Goal: Task Accomplishment & Management: Complete application form

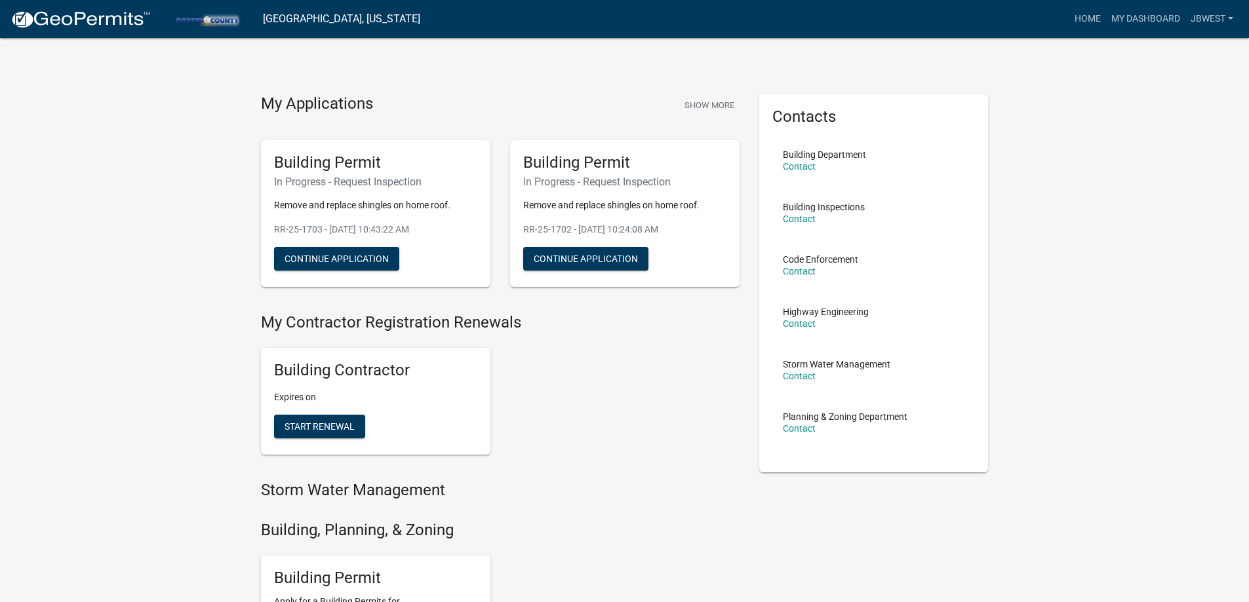
drag, startPoint x: -7, startPoint y: 20, endPoint x: -75, endPoint y: -18, distance: 78.6
click at [0, 0] on html "Internet Explorer does NOT work with GeoPermits. Get a new browser for more sec…" at bounding box center [624, 301] width 1249 height 602
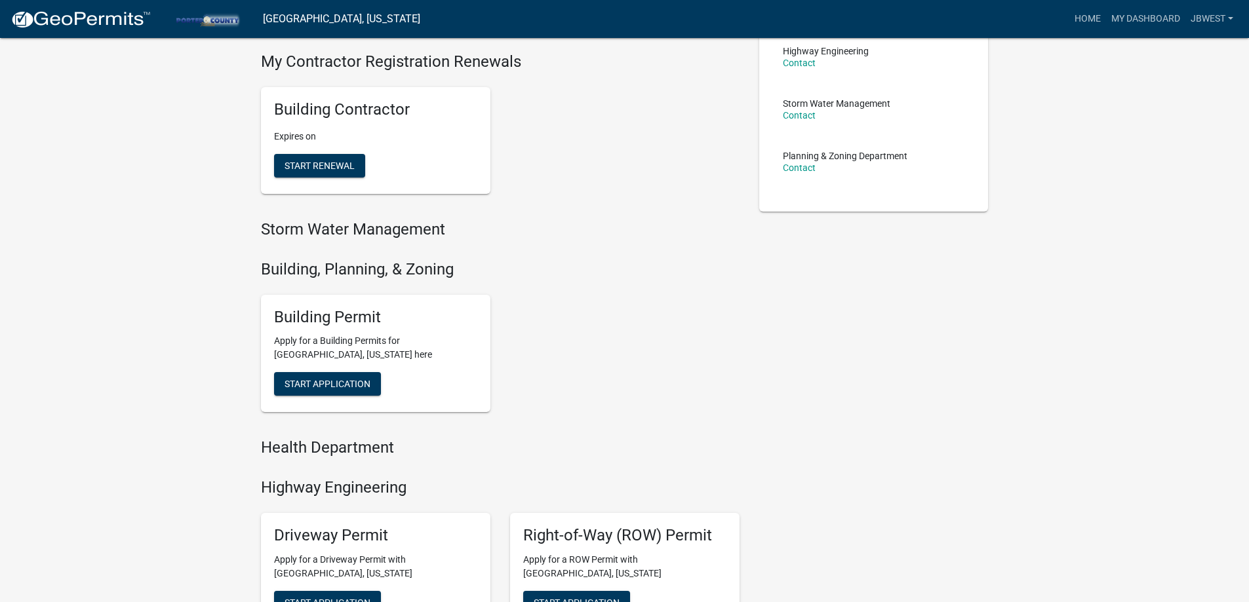
scroll to position [328, 0]
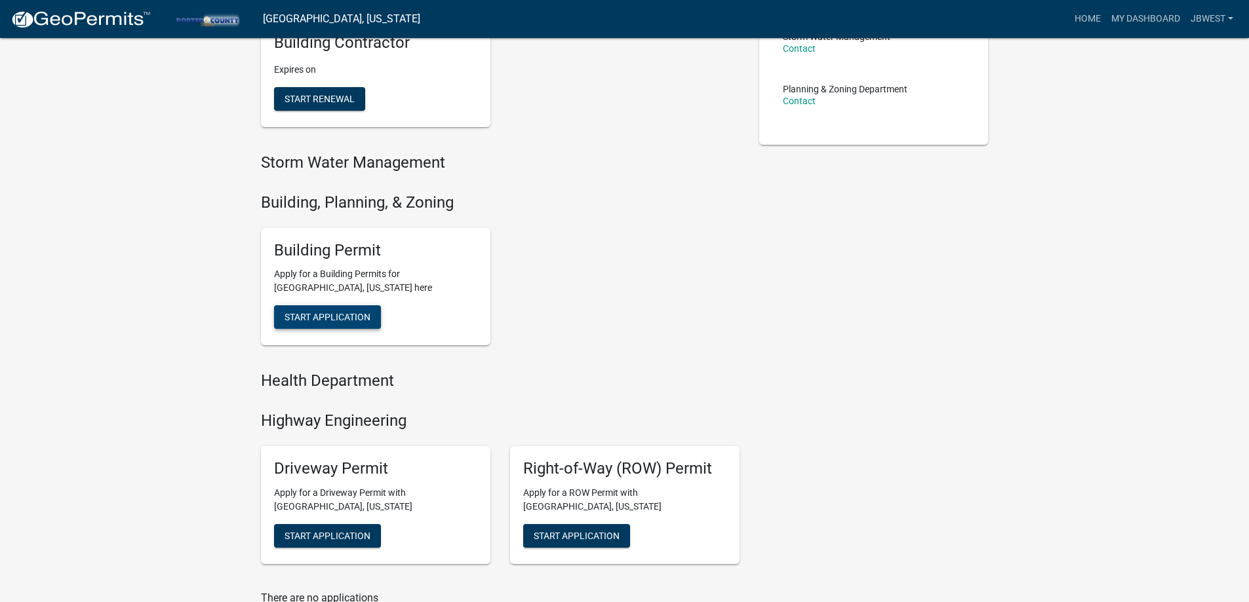
click at [357, 314] on span "Start Application" at bounding box center [328, 317] width 86 height 10
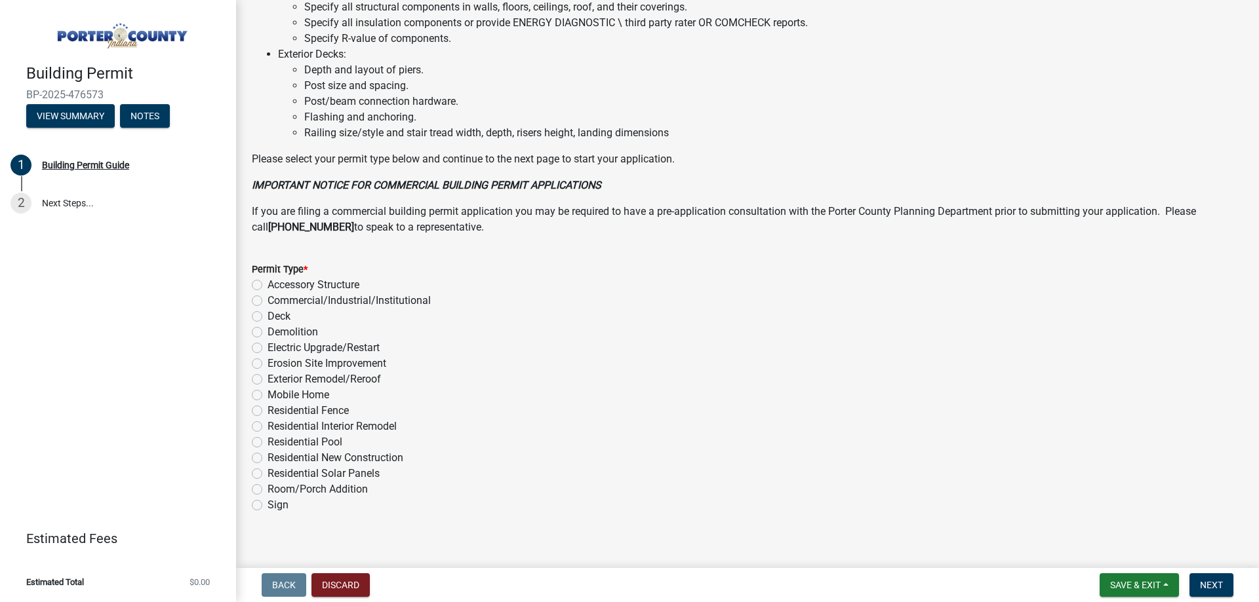
scroll to position [880, 0]
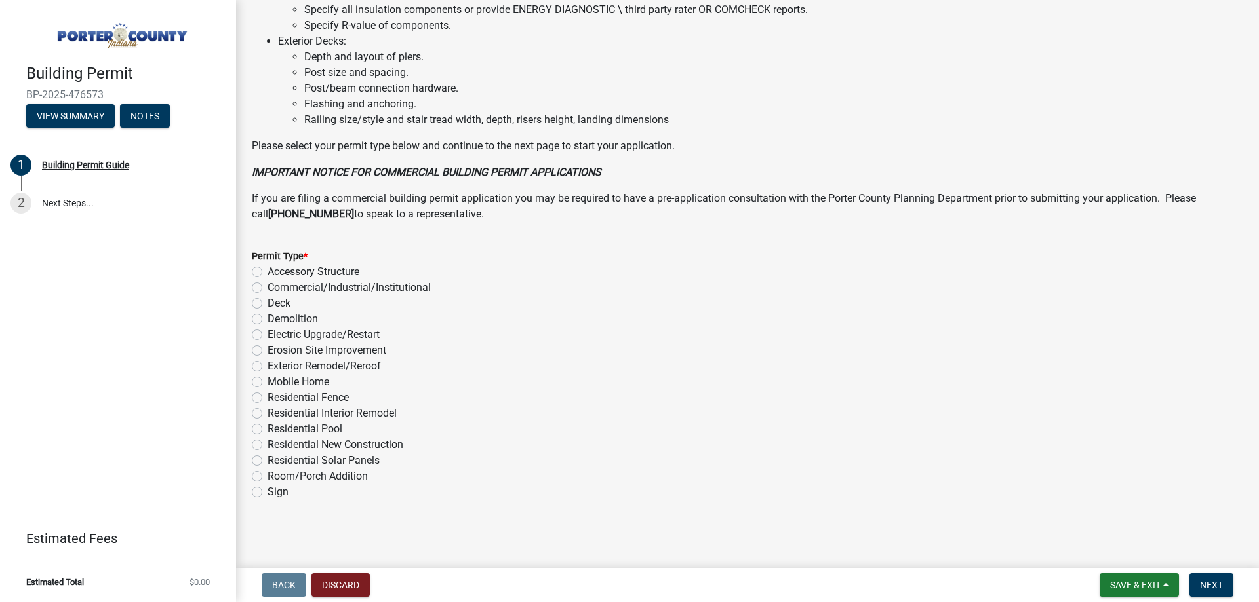
click at [353, 370] on label "Exterior Remodel/Reroof" at bounding box center [323, 367] width 113 height 16
click at [276, 367] on input "Exterior Remodel/Reroof" at bounding box center [271, 363] width 9 height 9
radio input "true"
click at [1200, 581] on span "Next" at bounding box center [1211, 585] width 23 height 10
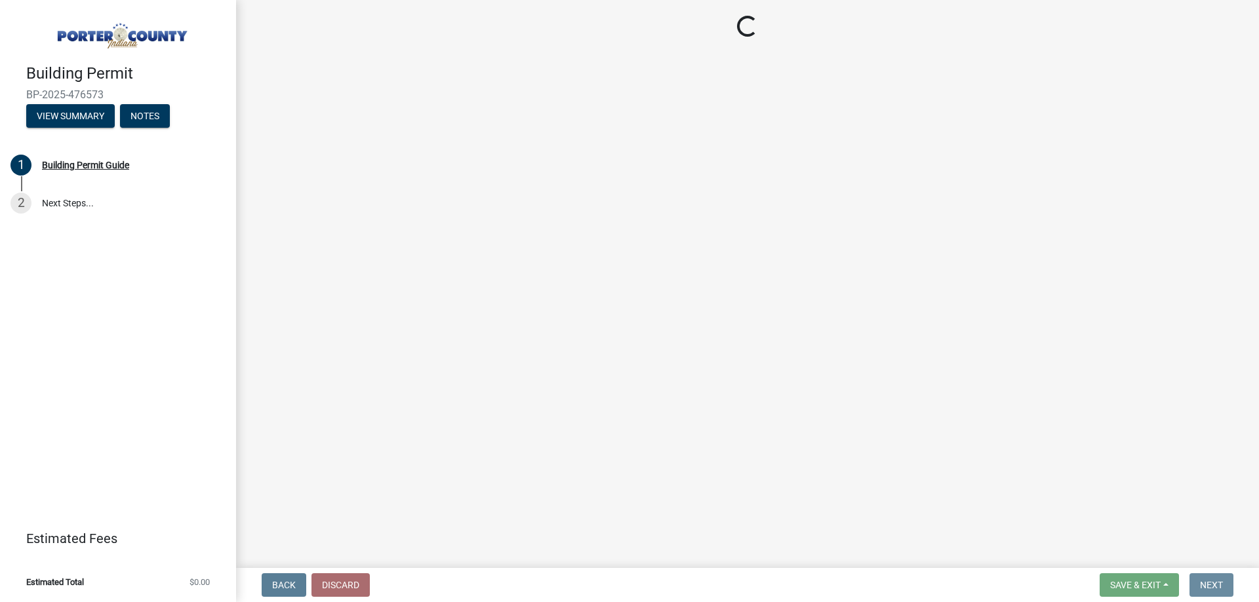
scroll to position [0, 0]
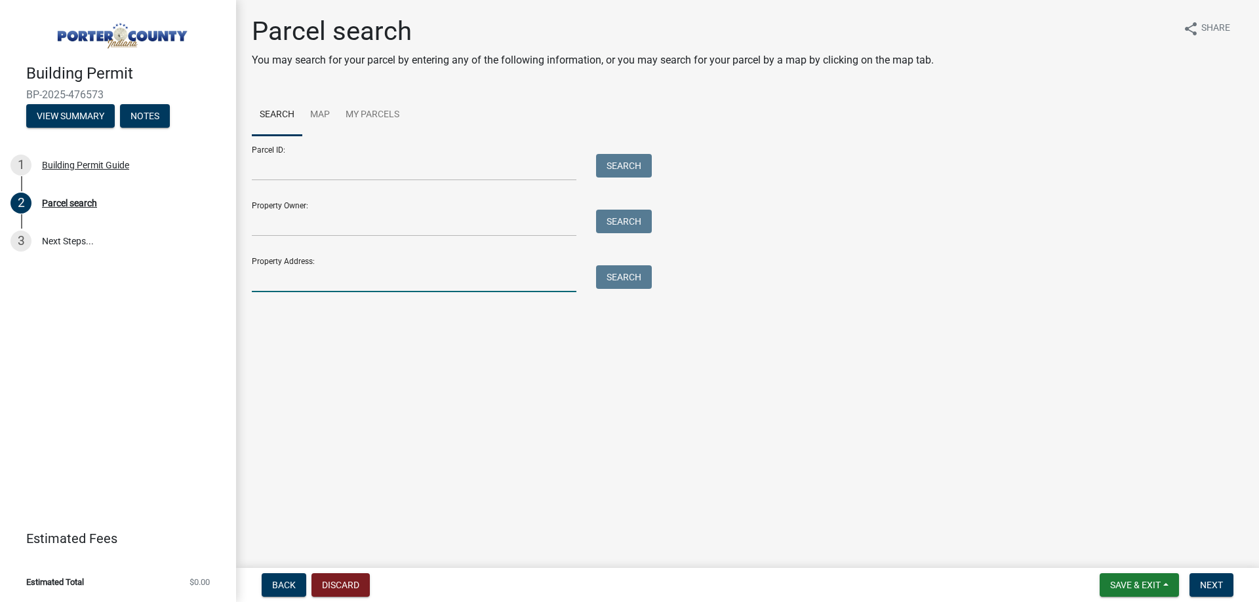
click at [464, 288] on input "Property Address:" at bounding box center [414, 279] width 325 height 27
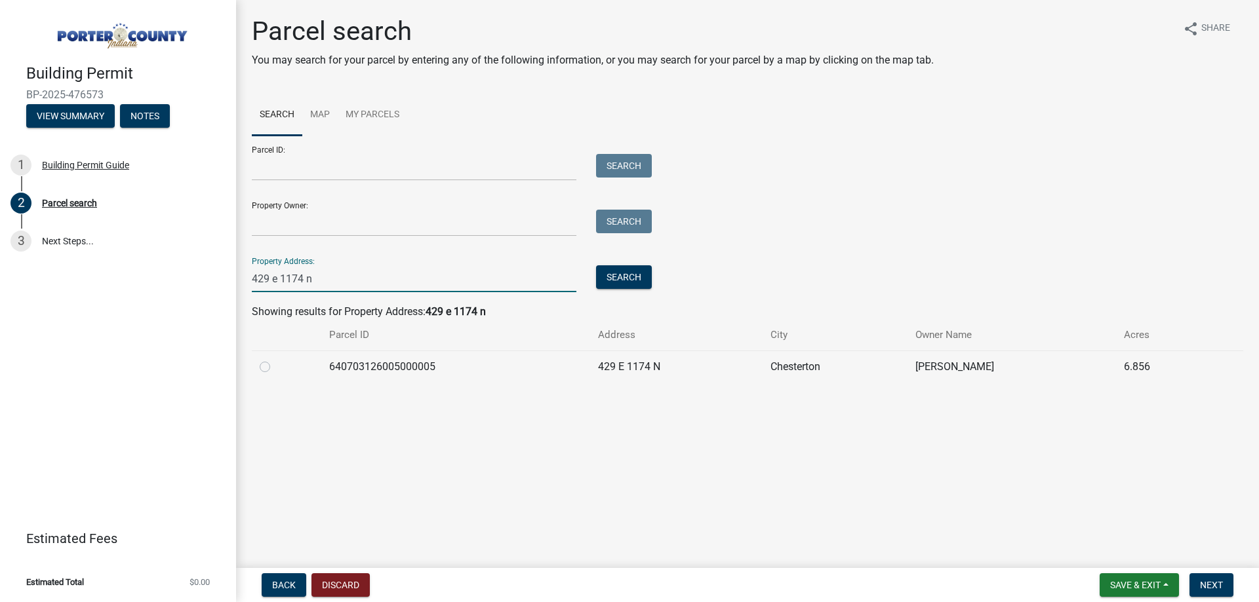
type input "429 e 1174 n"
click at [275, 359] on label at bounding box center [275, 359] width 0 height 0
click at [275, 365] on input "radio" at bounding box center [279, 363] width 9 height 9
radio input "true"
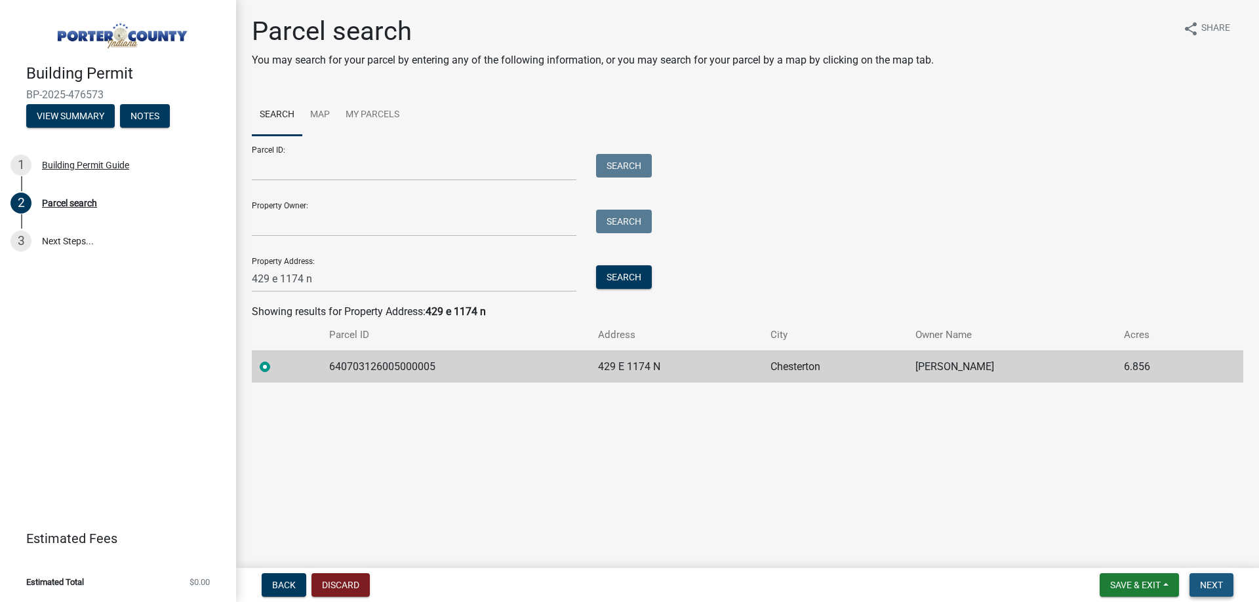
drag, startPoint x: 1204, startPoint y: 585, endPoint x: 1215, endPoint y: 588, distance: 11.6
click at [1206, 583] on span "Next" at bounding box center [1211, 585] width 23 height 10
click at [1214, 591] on button "Next" at bounding box center [1211, 586] width 44 height 24
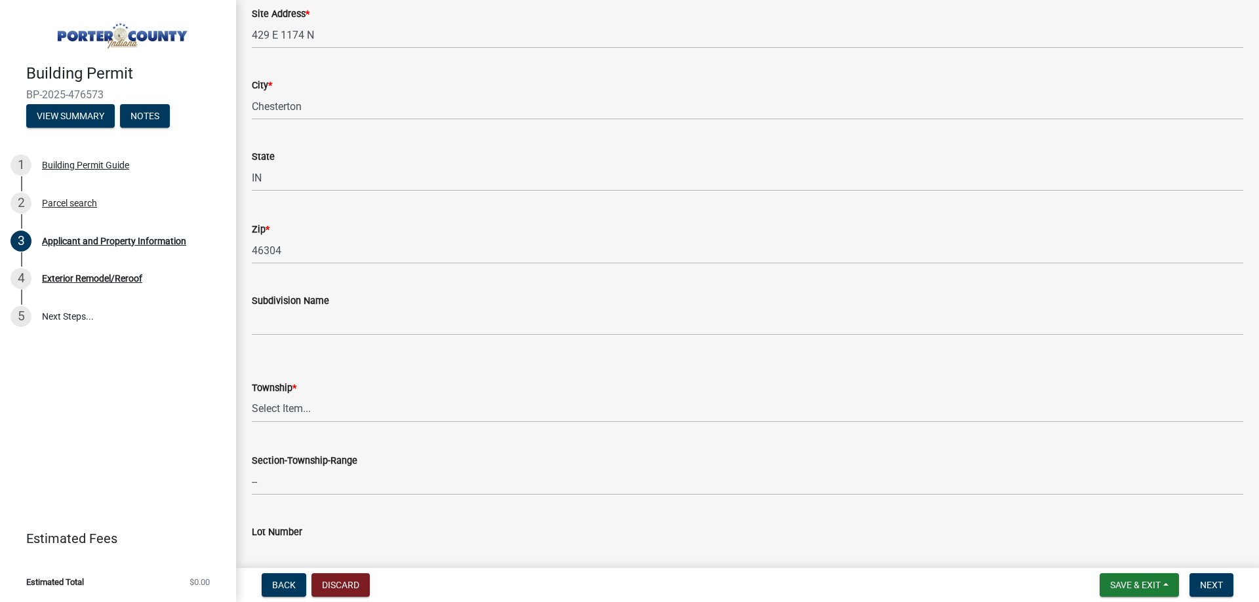
scroll to position [262, 0]
click at [321, 417] on select "Select Item... [PERSON_NAME][GEOGRAPHIC_DATA] [PERSON_NAME][GEOGRAPHIC_DATA] [G…" at bounding box center [747, 405] width 991 height 27
click at [252, 392] on select "Select Item... [PERSON_NAME][GEOGRAPHIC_DATA] [PERSON_NAME][GEOGRAPHIC_DATA] [G…" at bounding box center [747, 405] width 991 height 27
select select "dab8d744-4e32-40c1-942b-b7c1ea7347cb"
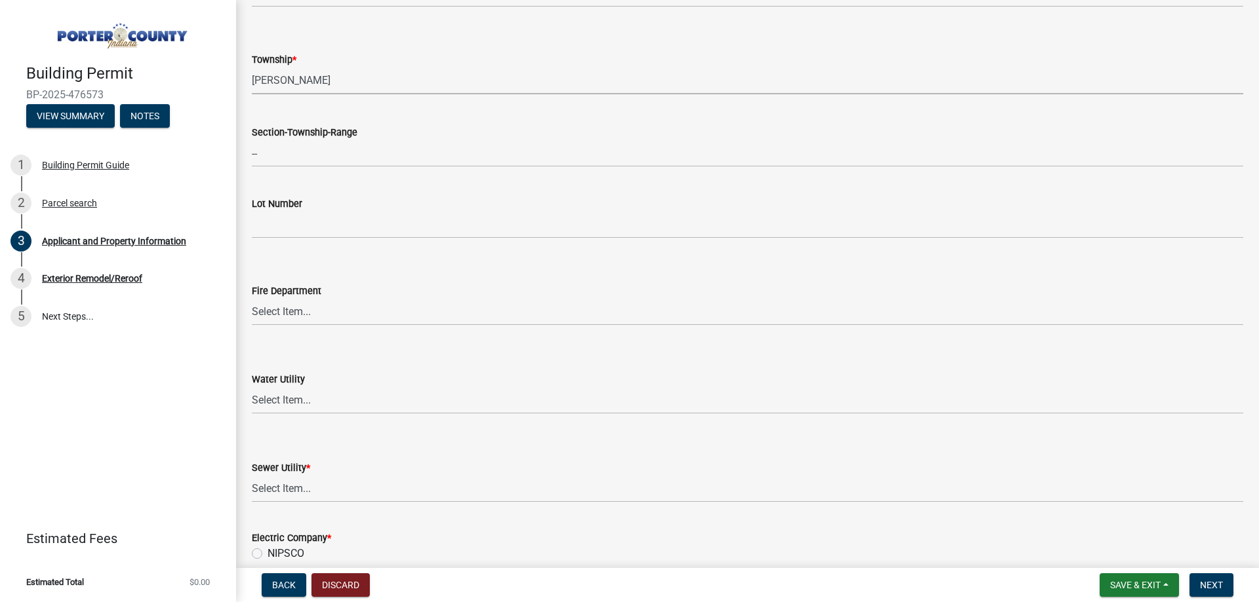
scroll to position [590, 0]
click at [292, 402] on select "Select Item... Aqua [US_STATE] Inc Damon Run [US_STATE] American Water Nature W…" at bounding box center [747, 397] width 991 height 27
click at [292, 400] on select "Select Item... Aqua [US_STATE] Inc Damon Run [US_STATE] American Water Nature W…" at bounding box center [747, 397] width 991 height 27
click at [302, 494] on select "Select Item... Aqua [US_STATE] Inc Damon Run Falling Waters Lake Eliza - LEACD …" at bounding box center [747, 486] width 991 height 27
click at [252, 473] on select "Select Item... Aqua [US_STATE] Inc Damon Run Falling Waters Lake Eliza - LEACD …" at bounding box center [747, 486] width 991 height 27
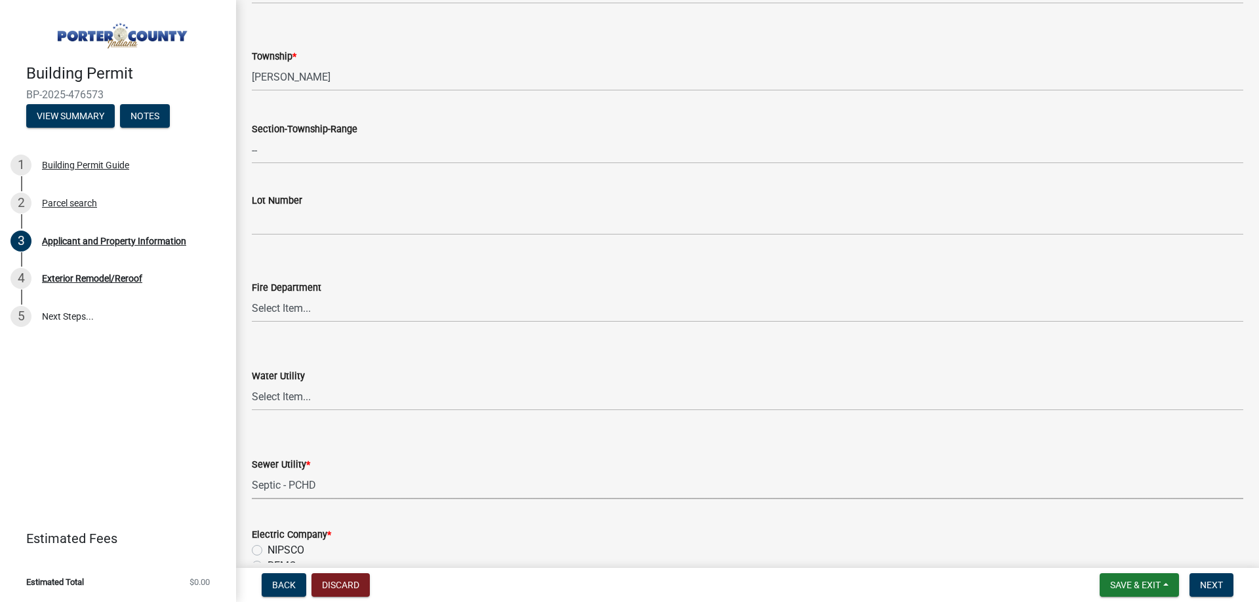
select select "ea6751d4-6bf7-4a16-89ee-f7801ab82aa1"
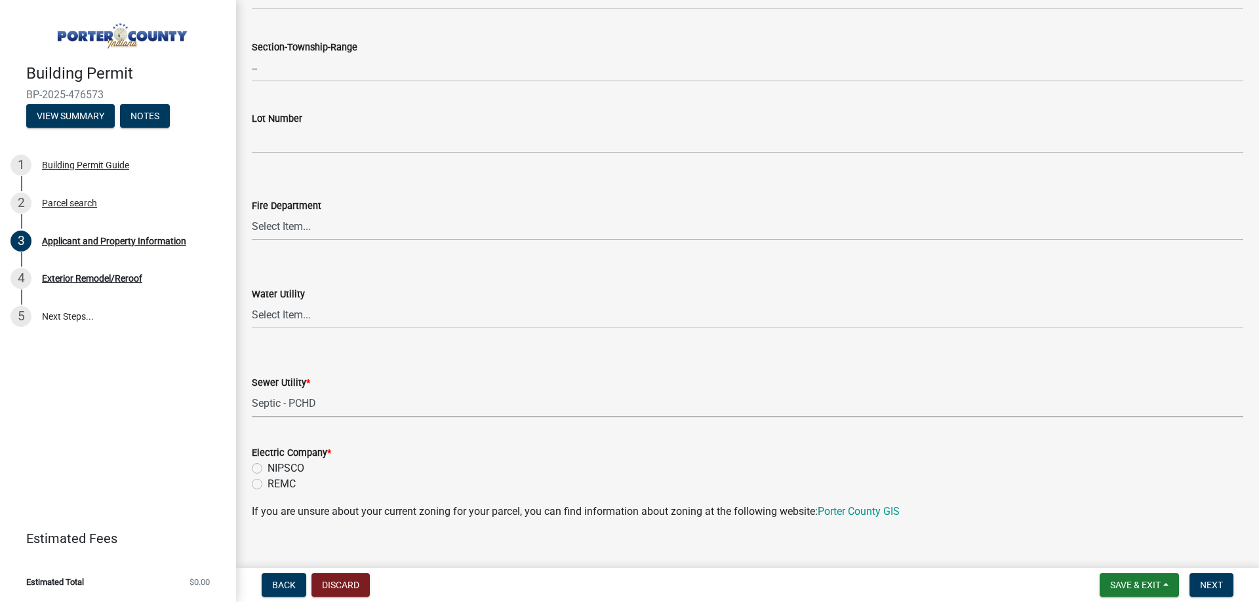
scroll to position [983, 0]
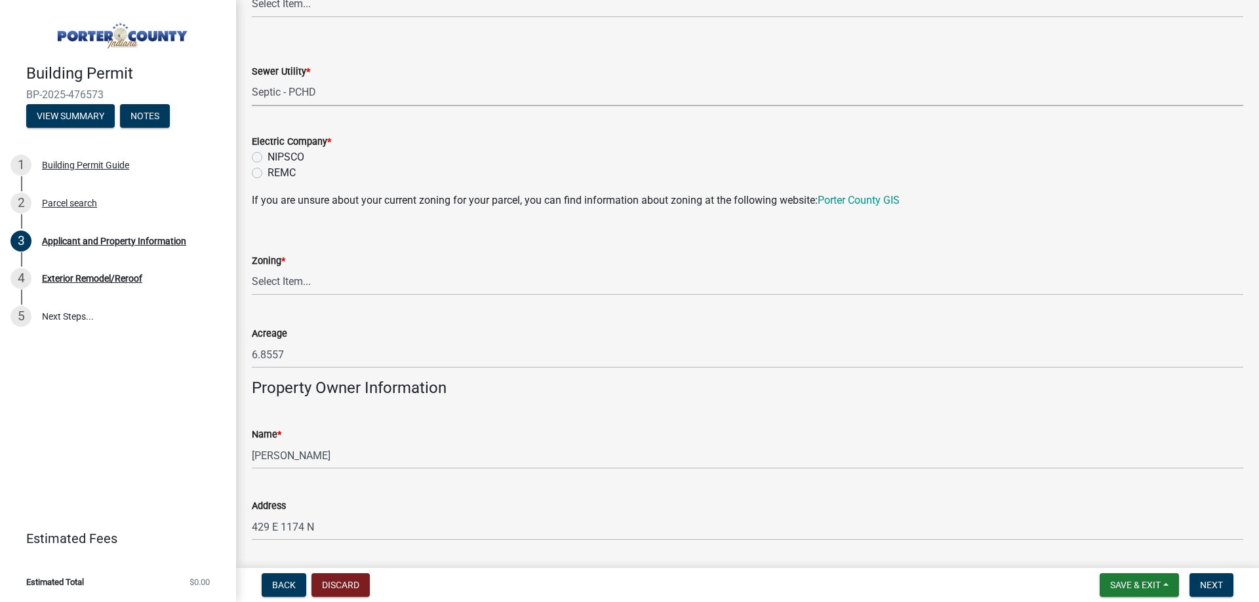
click at [291, 163] on label "NIPSCO" at bounding box center [285, 157] width 37 height 16
click at [276, 158] on input "NIPSCO" at bounding box center [271, 153] width 9 height 9
radio input "true"
click at [374, 278] on select "Select Item... A1 A2 CH CM CN I1 I2 I3 IN MP OT P1 P2 PUD R1 R2 R3 R4 RL RR" at bounding box center [747, 282] width 991 height 27
click at [252, 269] on select "Select Item... A1 A2 CH CM CN I1 I2 I3 IN MP OT P1 P2 PUD R1 R2 R3 R4 RL RR" at bounding box center [747, 282] width 991 height 27
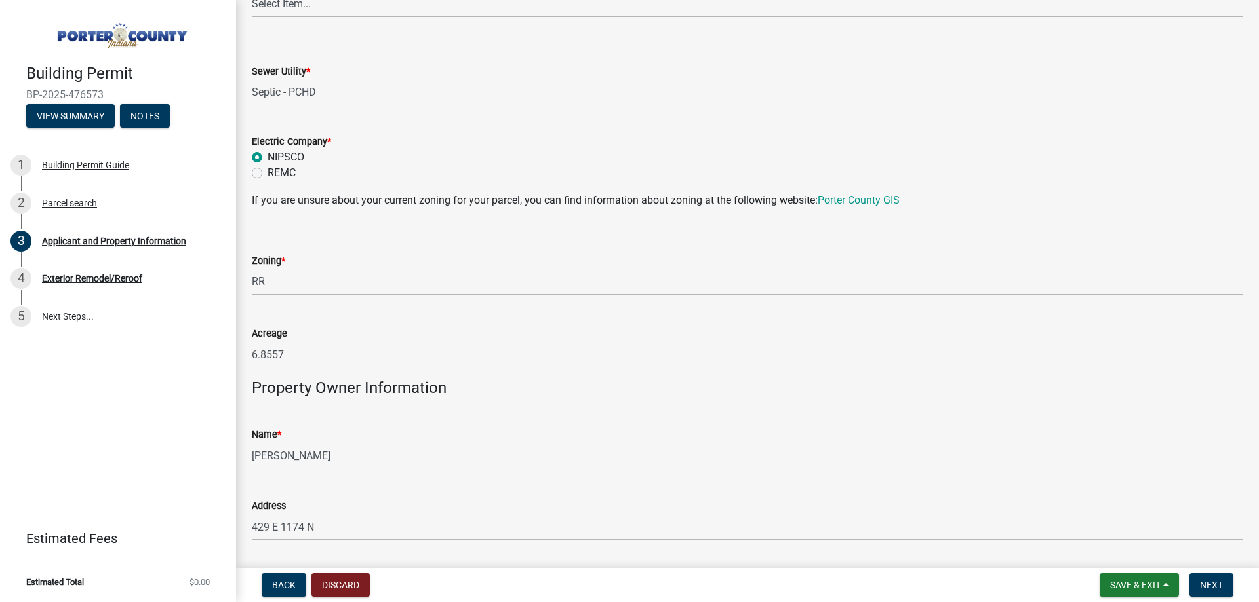
select select "92efe679-05f4-414a-9426-51627fba5de6"
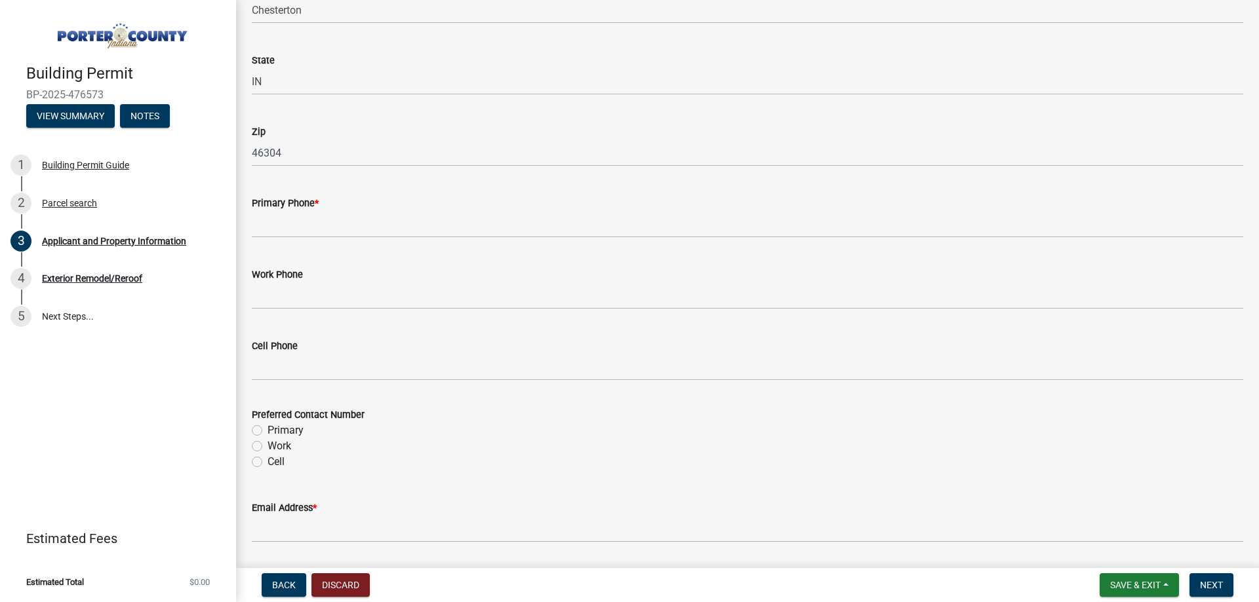
scroll to position [1573, 0]
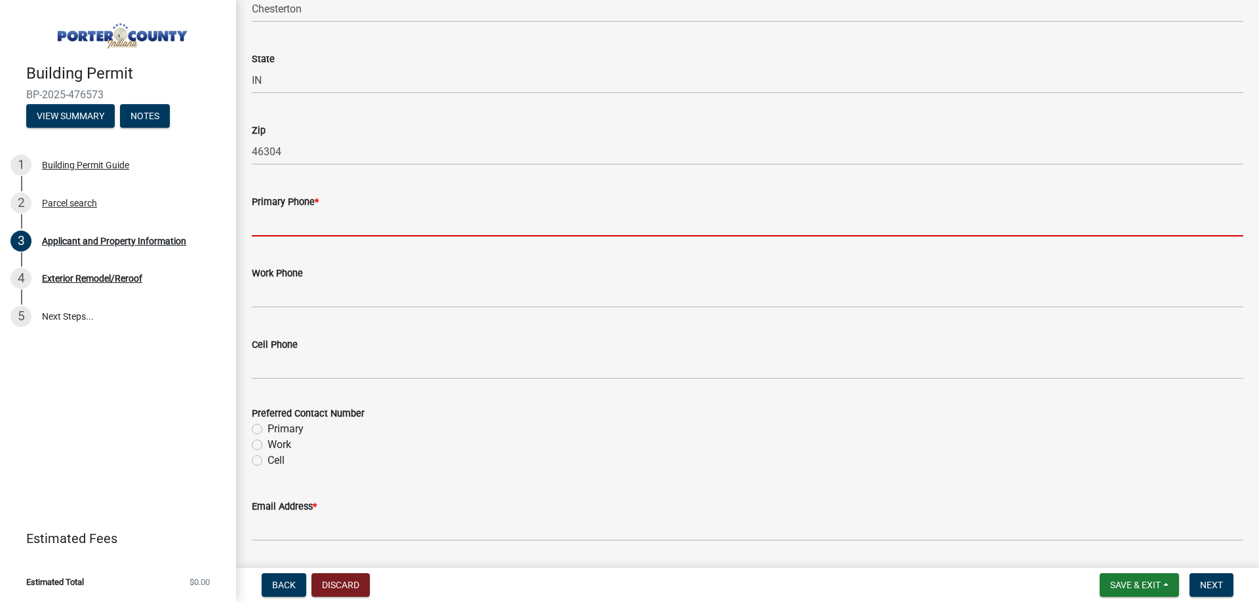
click at [339, 221] on input "Primary Phone *" at bounding box center [747, 223] width 991 height 27
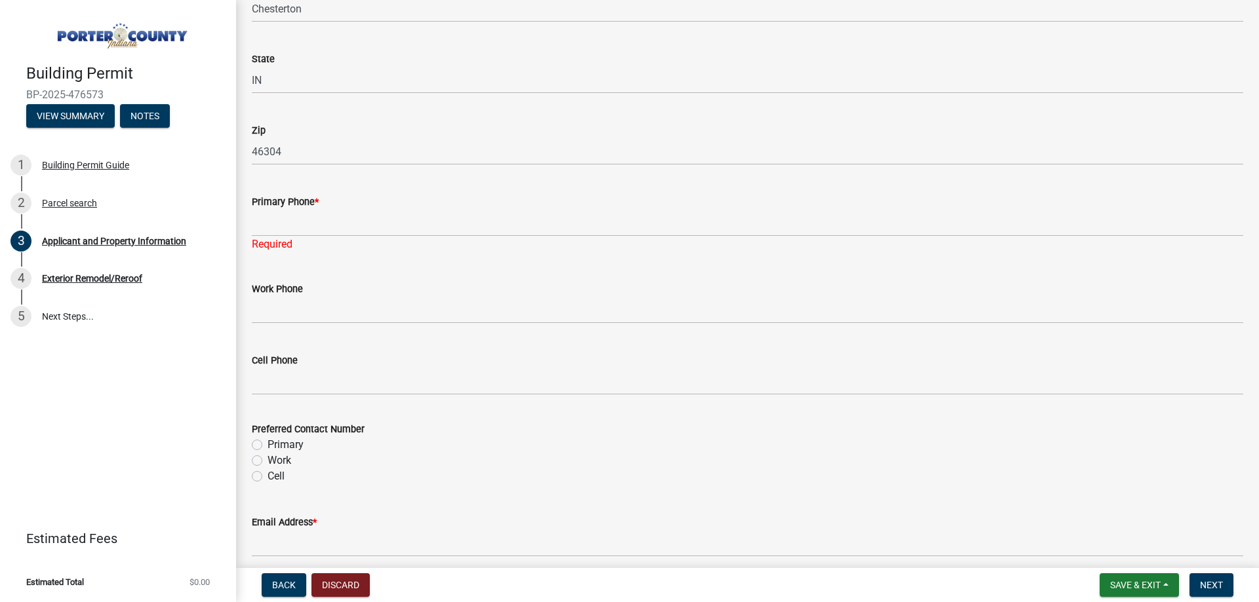
drag, startPoint x: 334, startPoint y: 241, endPoint x: 340, endPoint y: 224, distance: 17.8
click at [337, 233] on div "Primary Phone * Required" at bounding box center [747, 214] width 991 height 77
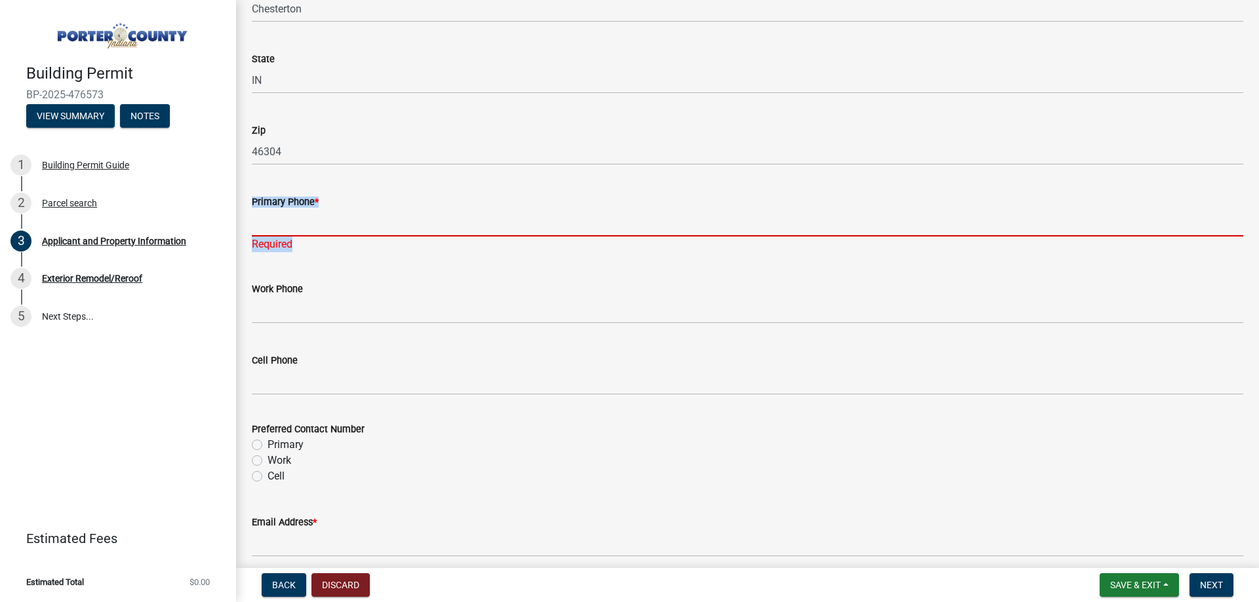
click at [340, 224] on input "Primary Phone *" at bounding box center [747, 223] width 991 height 27
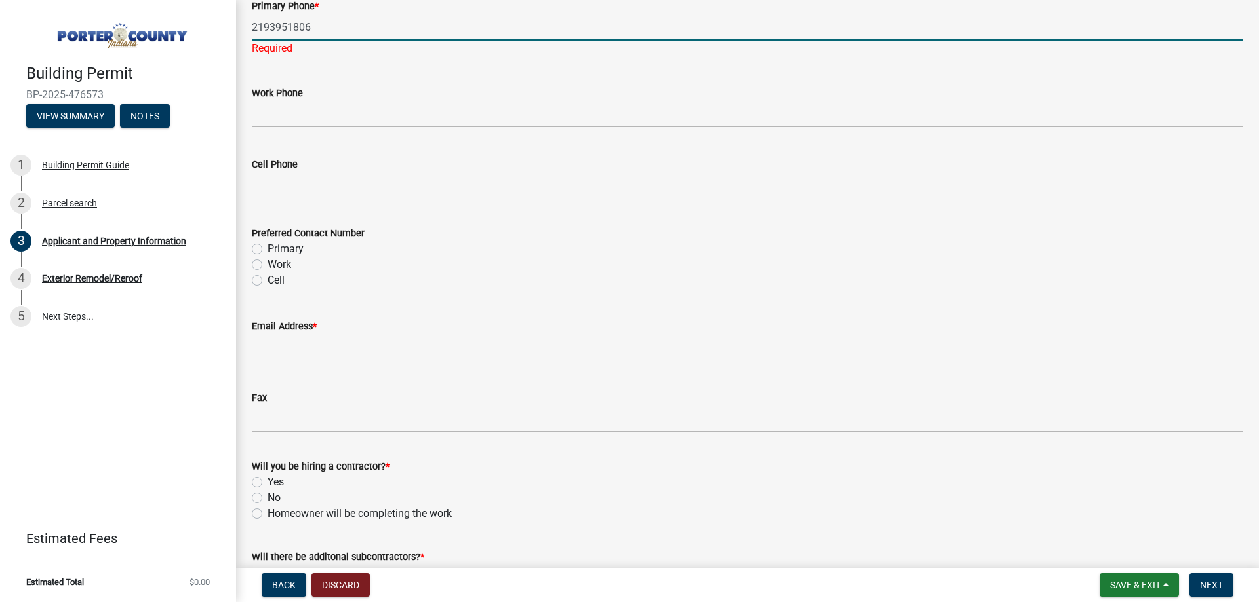
scroll to position [1770, 0]
type input "2193951806"
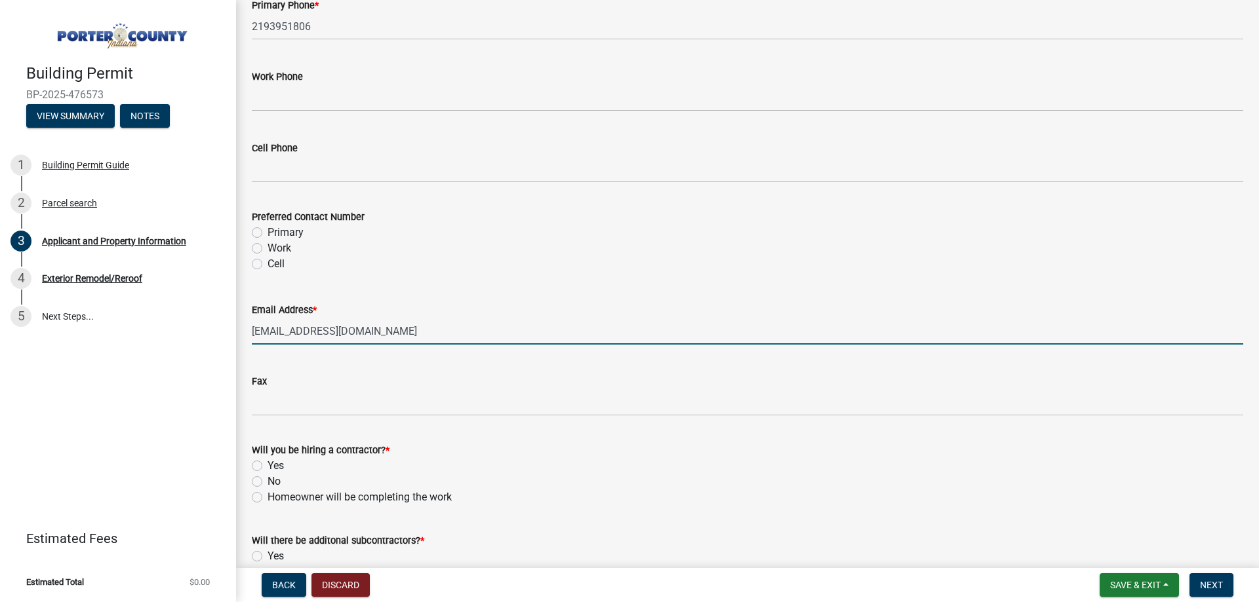
type input "[EMAIL_ADDRESS][DOMAIN_NAME]"
click at [278, 467] on label "Yes" at bounding box center [275, 466] width 16 height 16
click at [276, 467] on input "Yes" at bounding box center [271, 462] width 9 height 9
radio input "true"
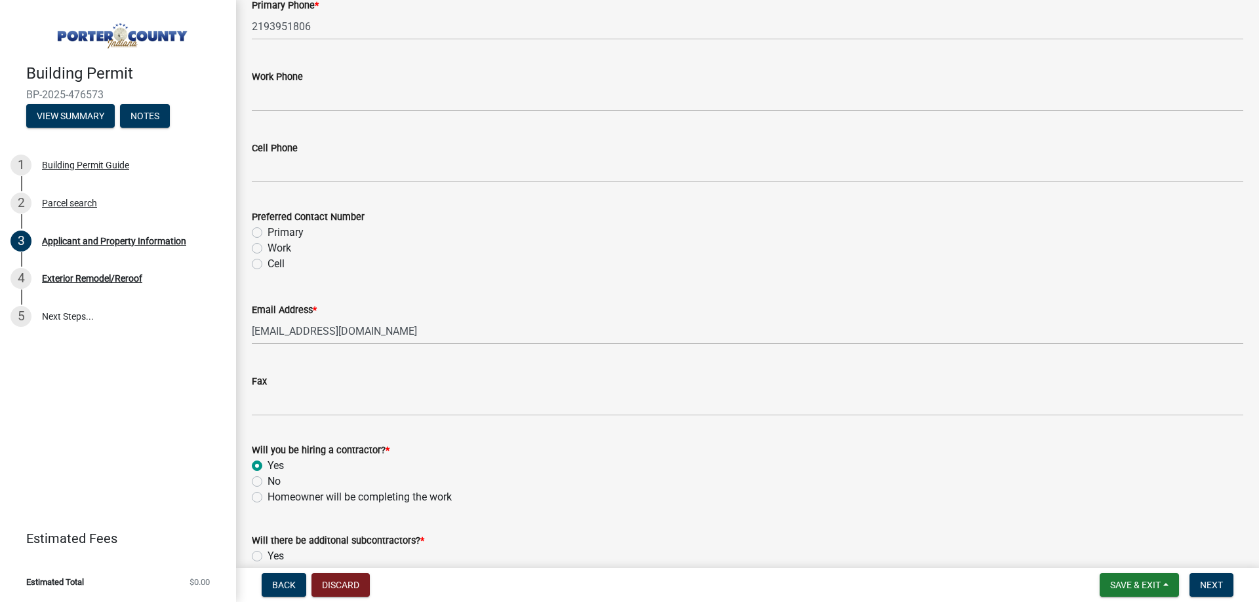
scroll to position [1850, 0]
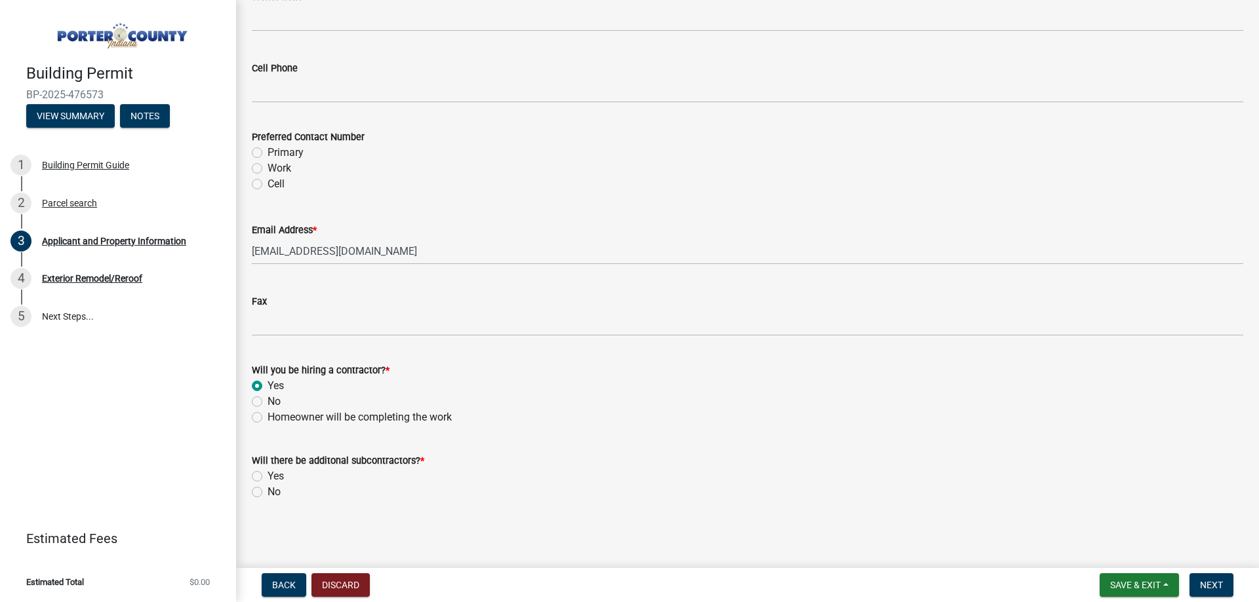
drag, startPoint x: 281, startPoint y: 492, endPoint x: 300, endPoint y: 500, distance: 20.6
click at [281, 493] on div "No" at bounding box center [747, 492] width 991 height 16
click at [271, 498] on label "No" at bounding box center [273, 492] width 13 height 16
click at [271, 493] on input "No" at bounding box center [271, 488] width 9 height 9
radio input "true"
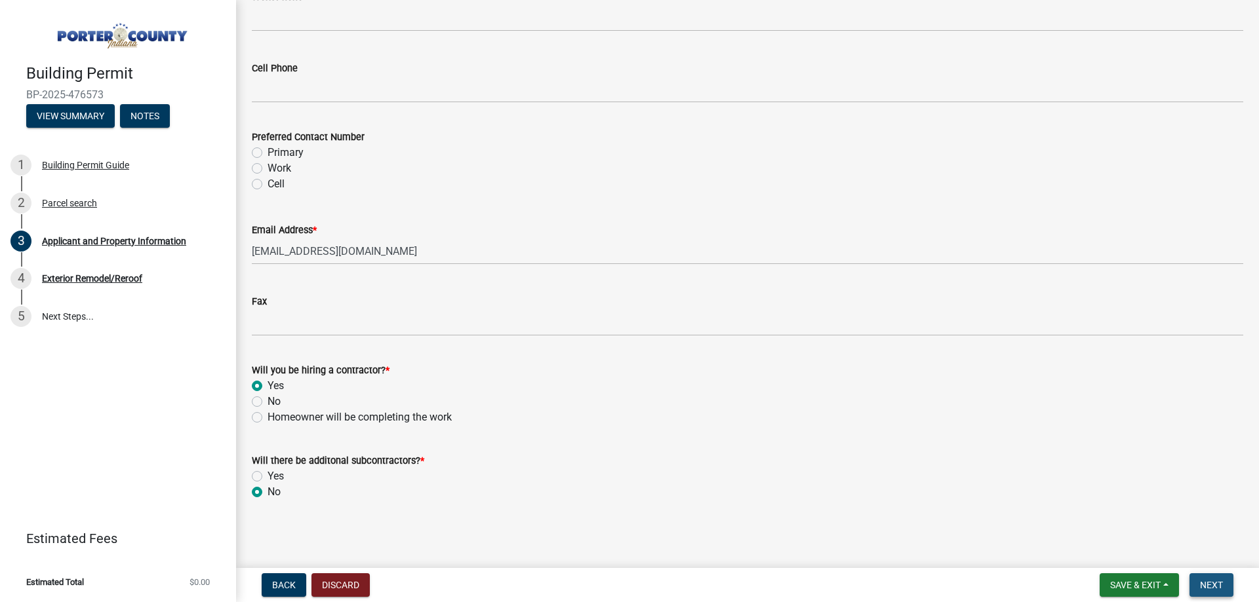
click at [1206, 584] on span "Next" at bounding box center [1211, 585] width 23 height 10
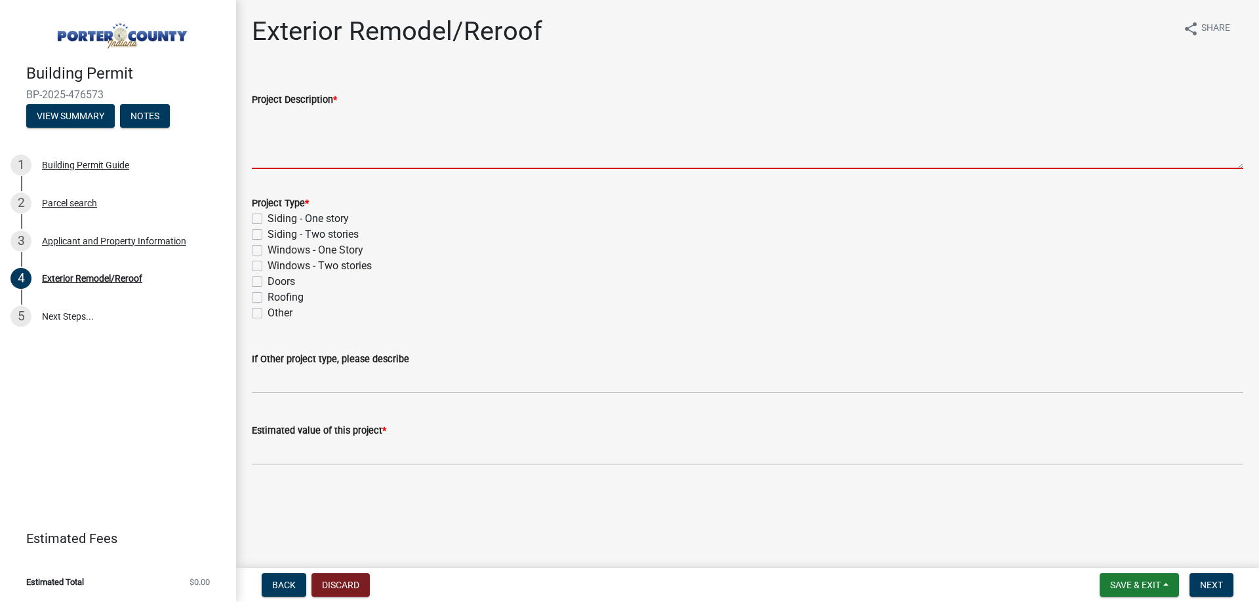
click at [297, 140] on textarea "Project Description *" at bounding box center [747, 139] width 991 height 62
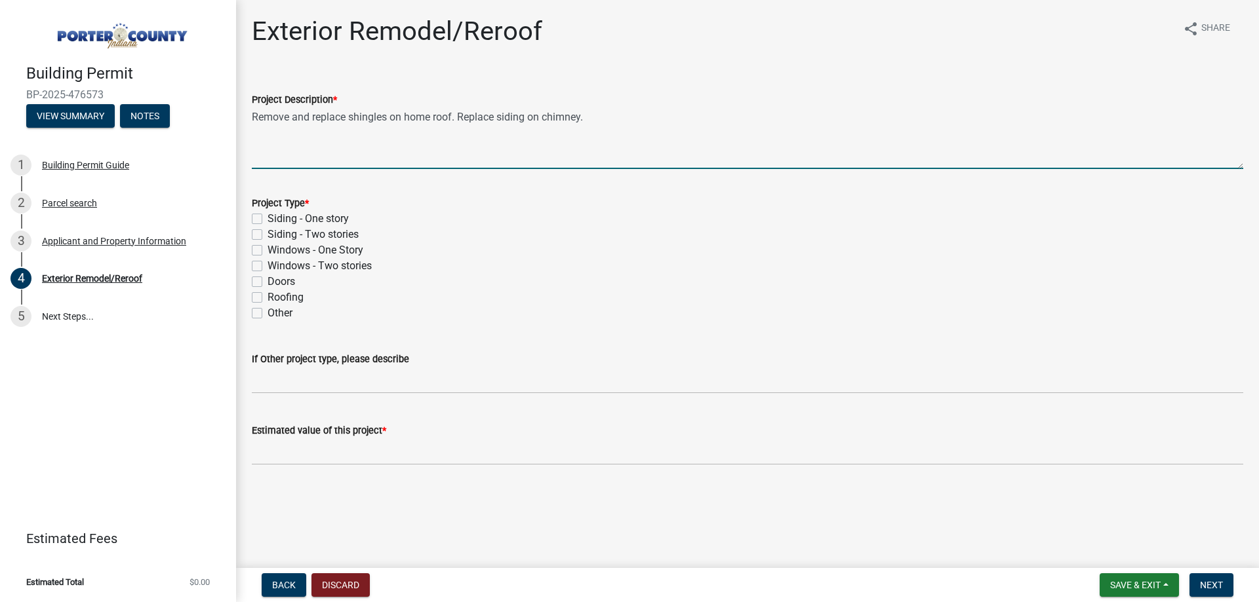
type textarea "Remove and replace shingles on home roof. Replace siding on chimney."
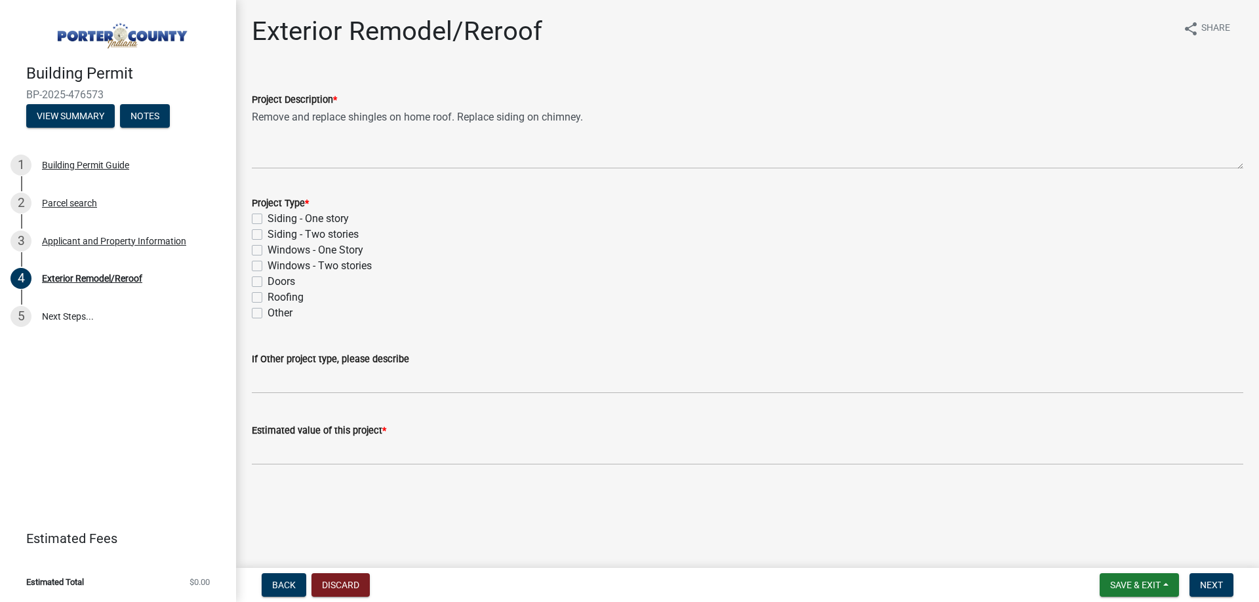
click at [299, 297] on label "Roofing" at bounding box center [285, 298] width 36 height 16
click at [276, 297] on input "Roofing" at bounding box center [271, 294] width 9 height 9
checkbox input "true"
checkbox input "false"
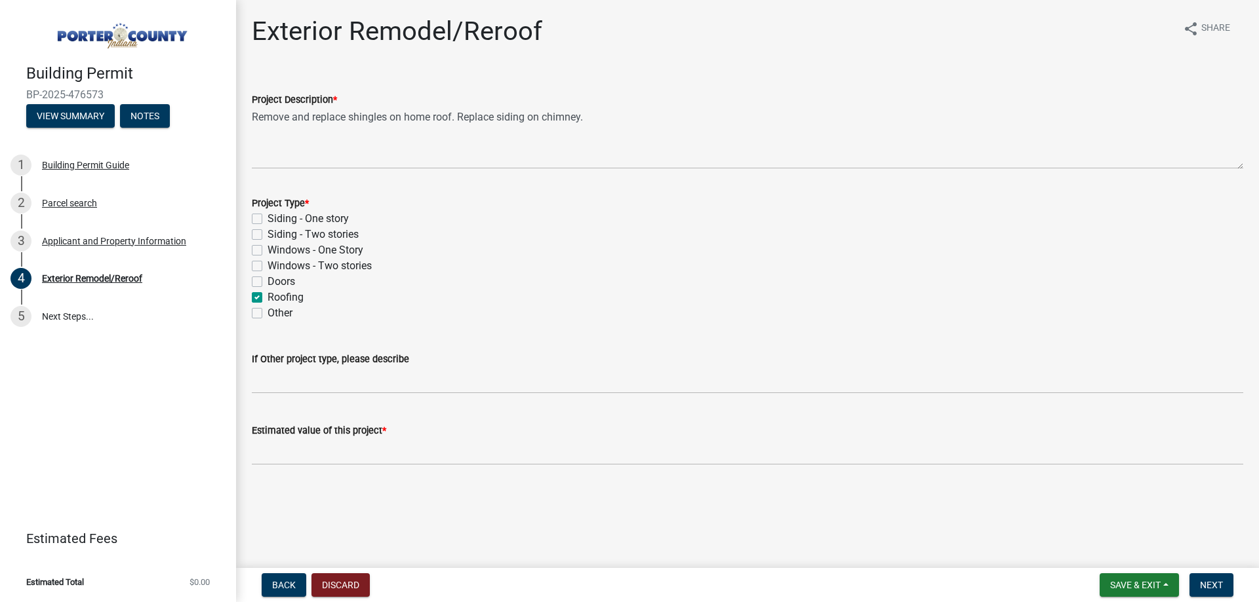
checkbox input "false"
checkbox input "true"
checkbox input "false"
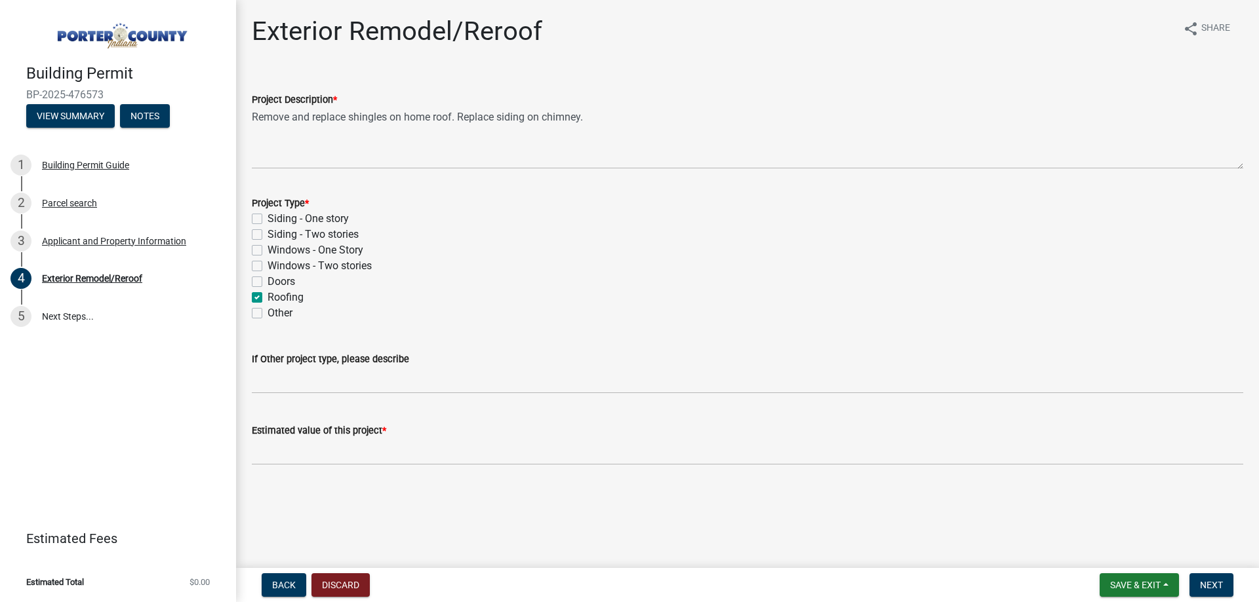
drag, startPoint x: 317, startPoint y: 216, endPoint x: 318, endPoint y: 245, distance: 29.5
click at [318, 217] on label "Siding - One story" at bounding box center [307, 219] width 81 height 16
click at [276, 217] on input "Siding - One story" at bounding box center [271, 215] width 9 height 9
checkbox input "true"
checkbox input "false"
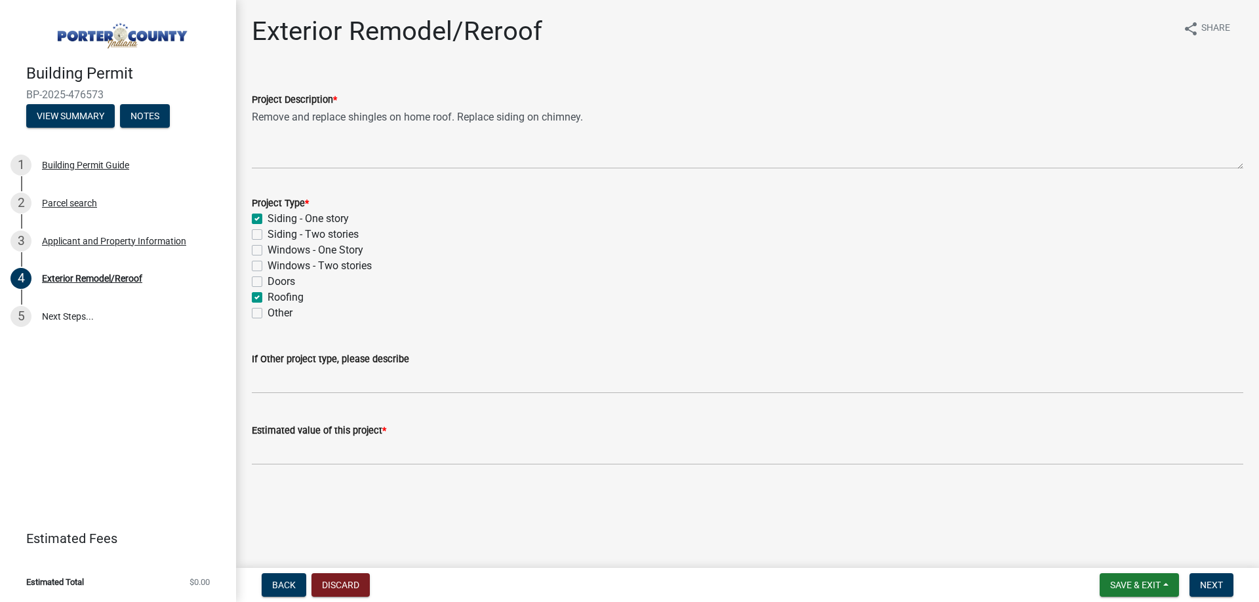
checkbox input "false"
checkbox input "true"
checkbox input "false"
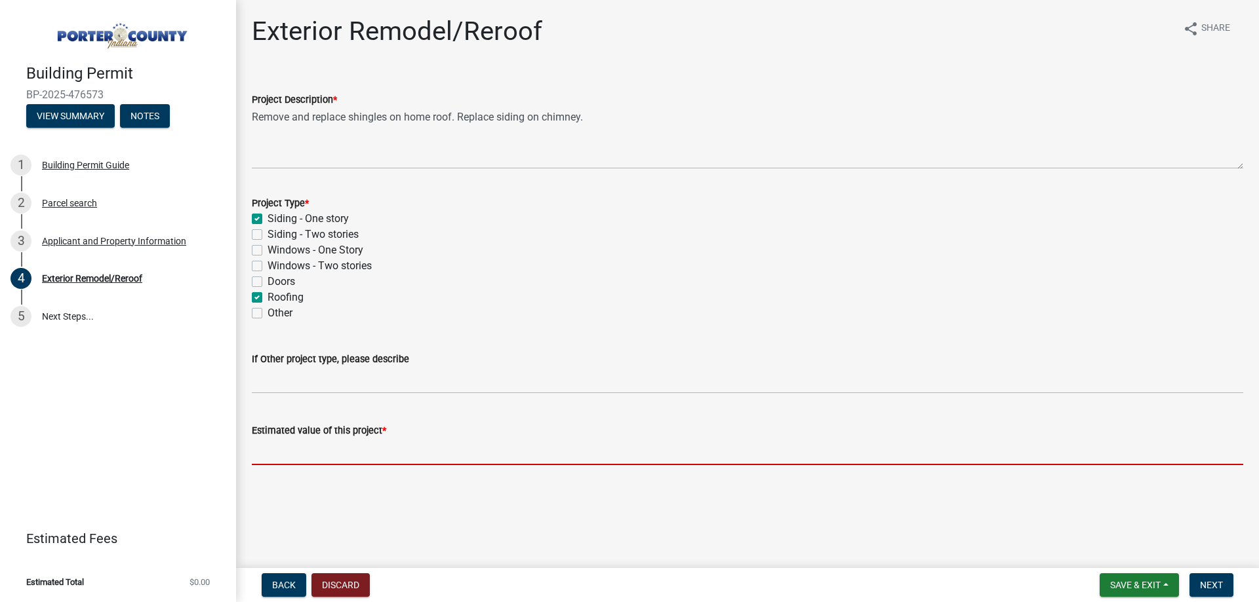
click at [351, 458] on input "text" at bounding box center [747, 452] width 991 height 27
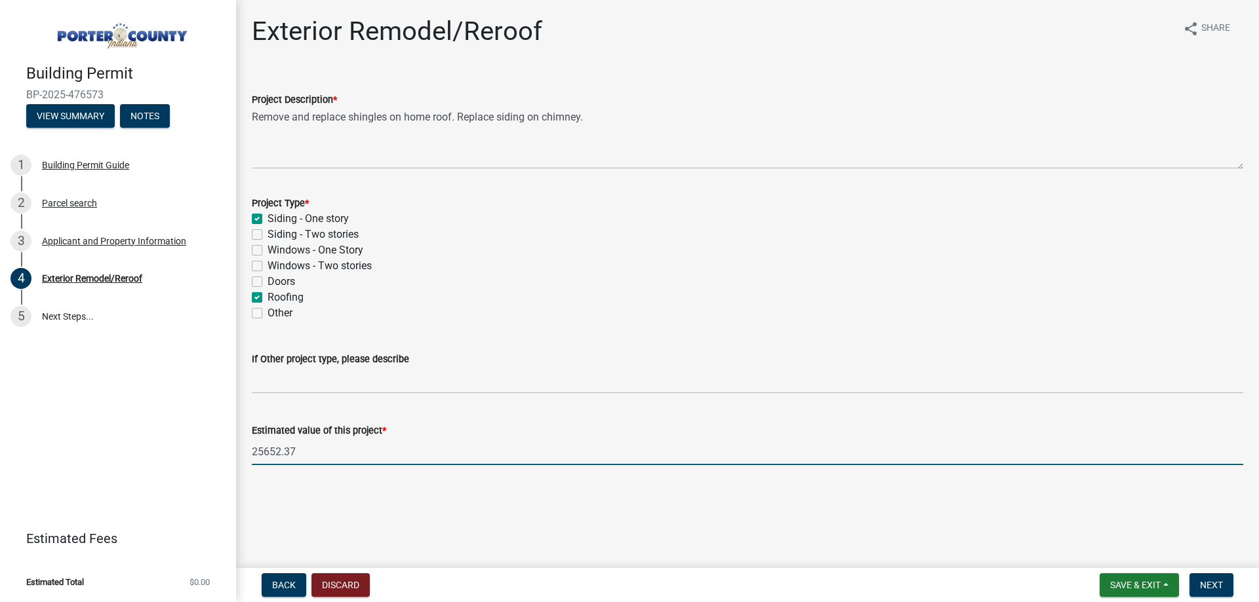
type input "25652.37"
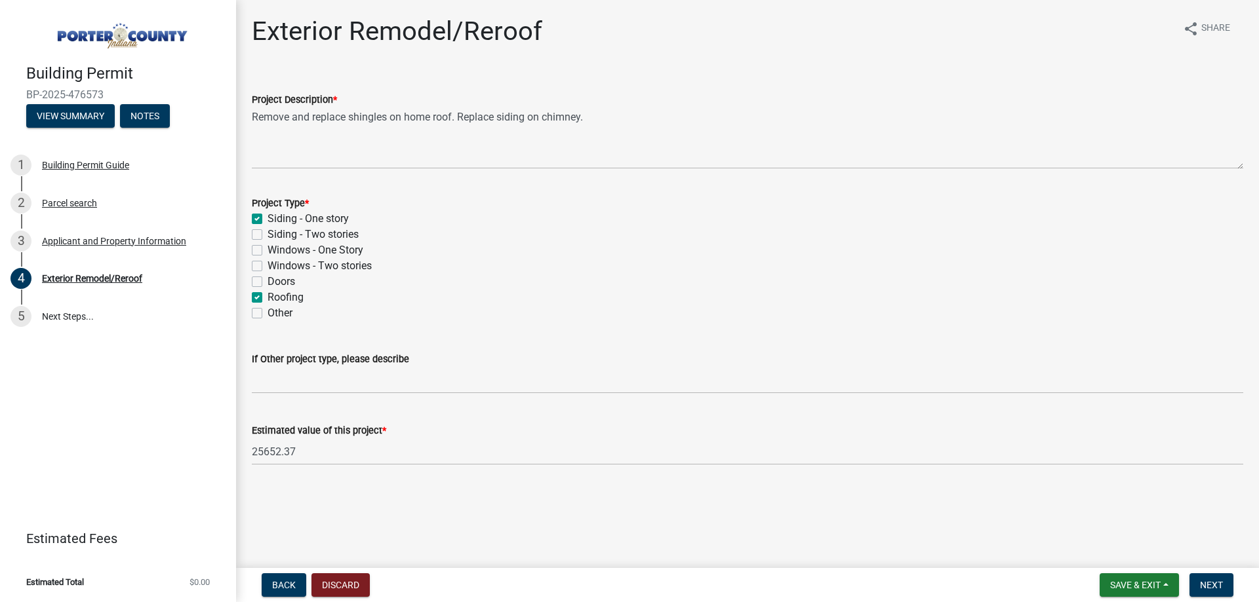
click at [291, 231] on label "Siding - Two stories" at bounding box center [312, 235] width 91 height 16
click at [276, 231] on input "Siding - Two stories" at bounding box center [271, 231] width 9 height 9
checkbox input "true"
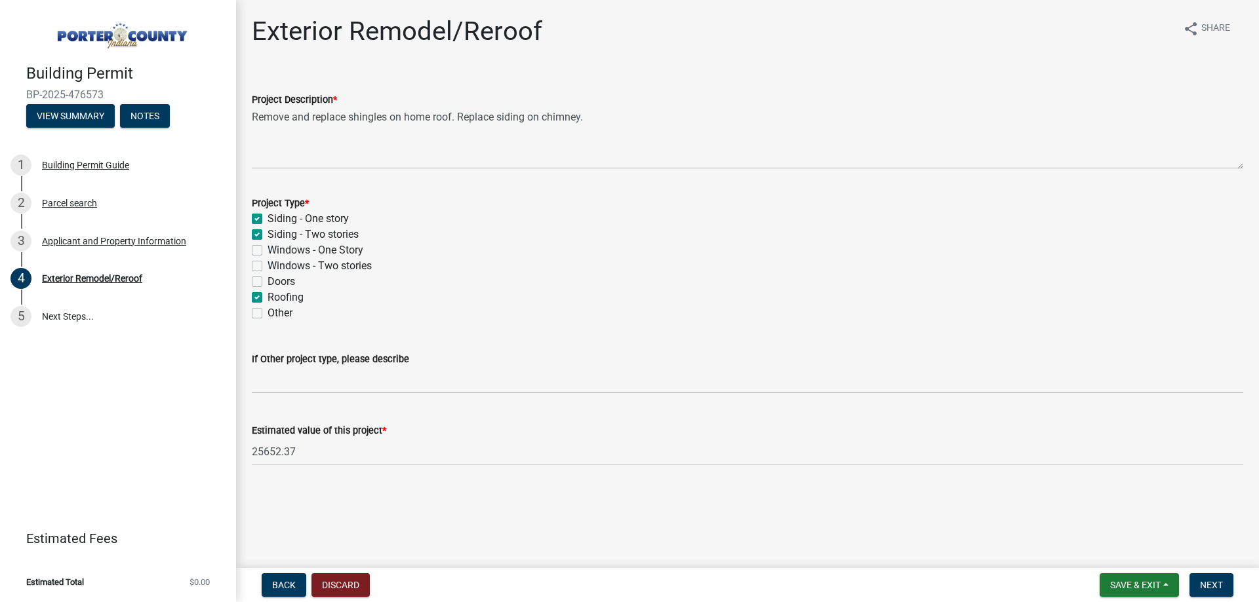
checkbox input "false"
checkbox input "true"
checkbox input "false"
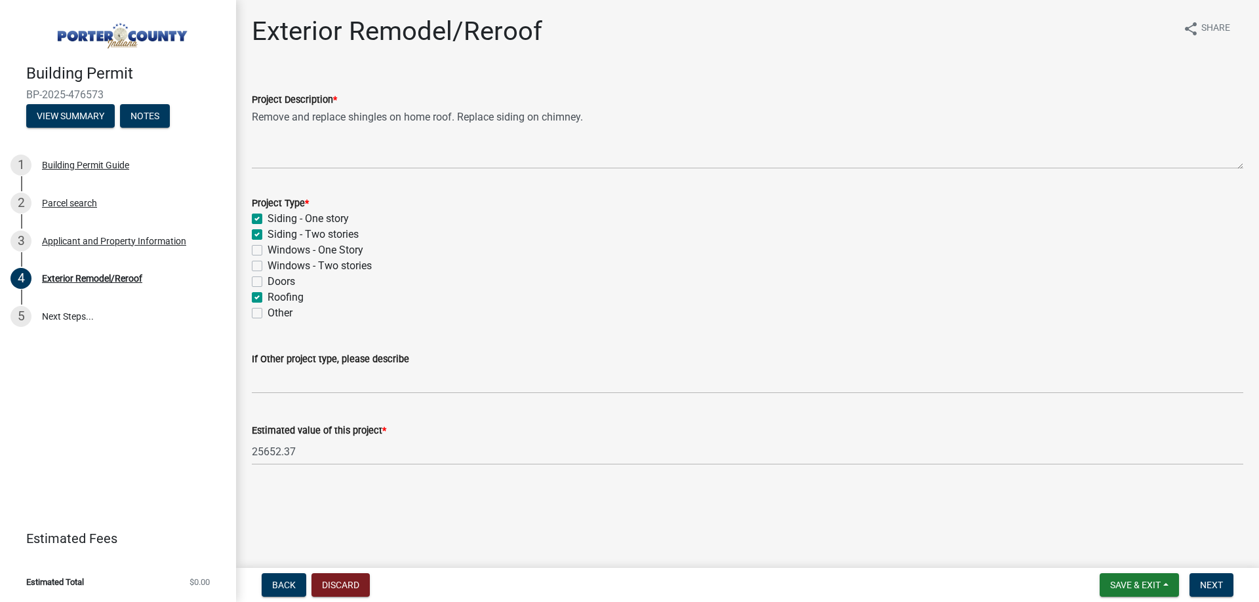
click at [294, 218] on label "Siding - One story" at bounding box center [307, 219] width 81 height 16
click at [276, 218] on input "Siding - One story" at bounding box center [271, 215] width 9 height 9
checkbox input "false"
checkbox input "true"
checkbox input "false"
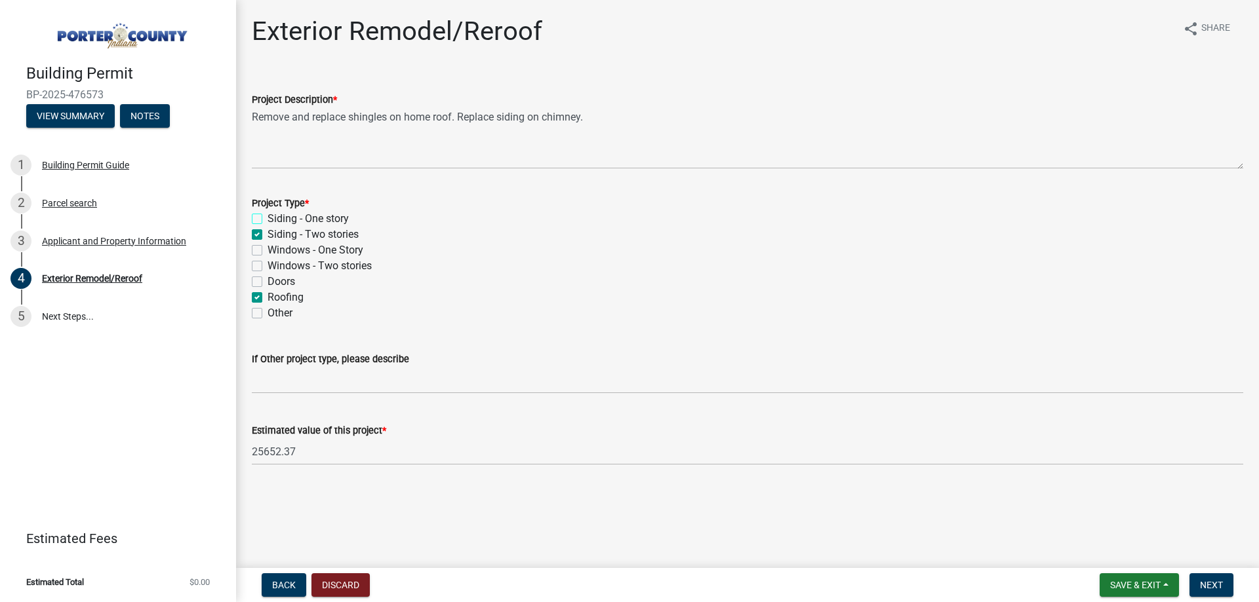
checkbox input "false"
checkbox input "true"
checkbox input "false"
click at [1204, 568] on div "Building Permit BP-2025-476573 View Summary Notes 1 Building Permit Guide 2 Par…" at bounding box center [629, 301] width 1259 height 602
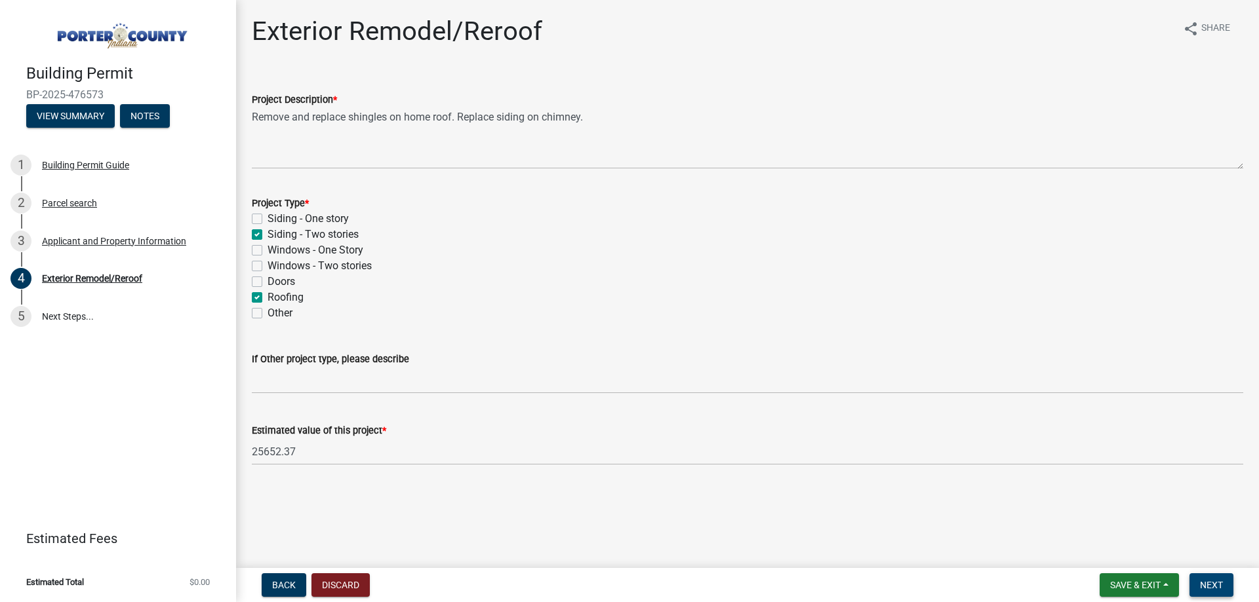
click at [1210, 580] on span "Next" at bounding box center [1211, 585] width 23 height 10
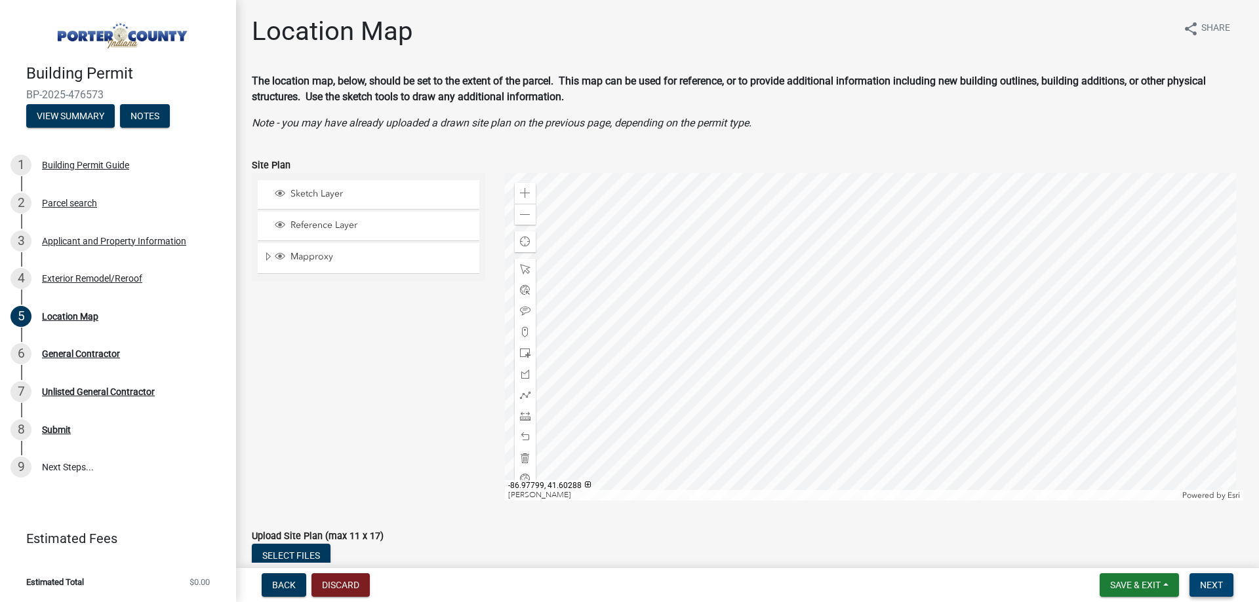
click at [1206, 588] on span "Next" at bounding box center [1211, 585] width 23 height 10
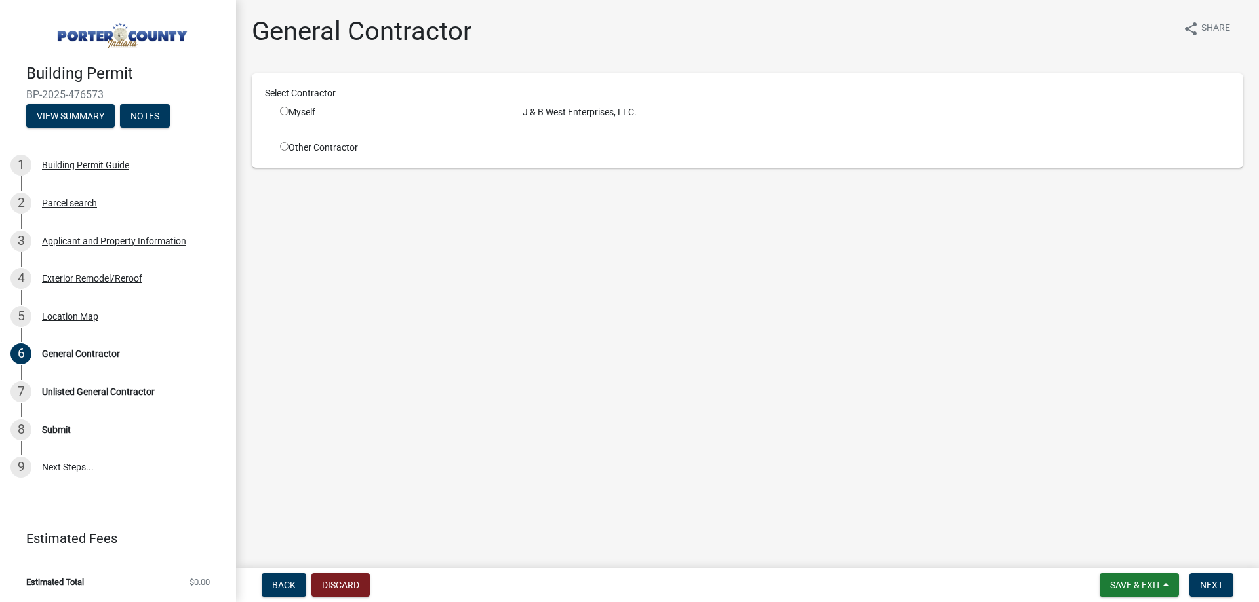
click at [284, 118] on div "Myself" at bounding box center [391, 113] width 223 height 14
click at [285, 113] on input "radio" at bounding box center [284, 111] width 9 height 9
radio input "true"
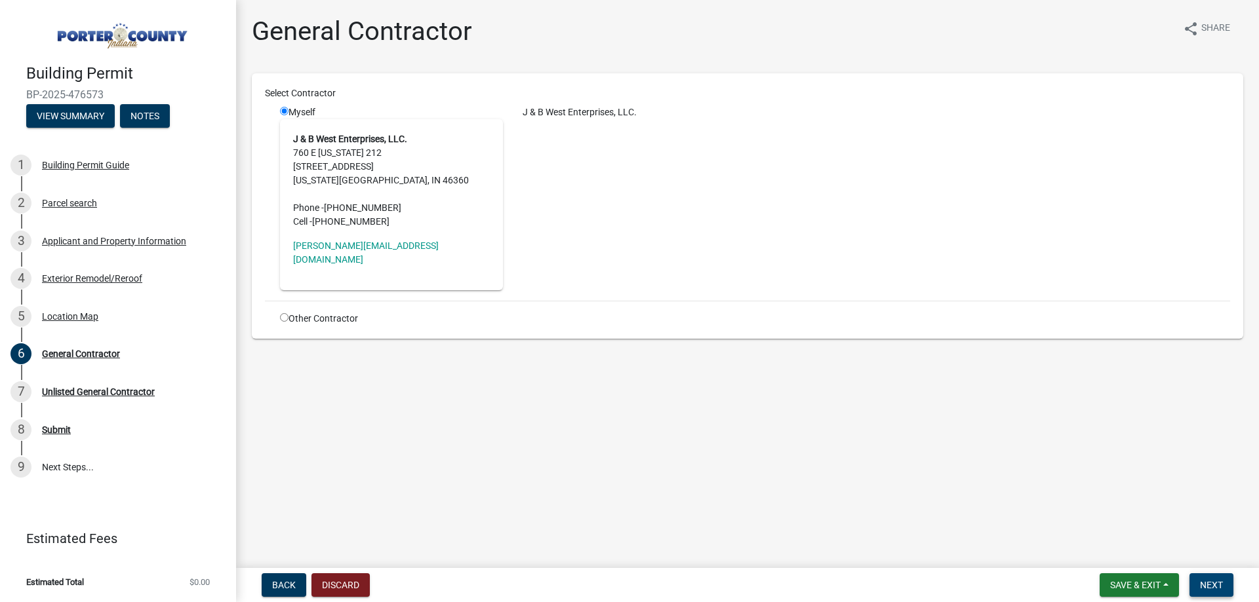
click at [1213, 583] on span "Next" at bounding box center [1211, 585] width 23 height 10
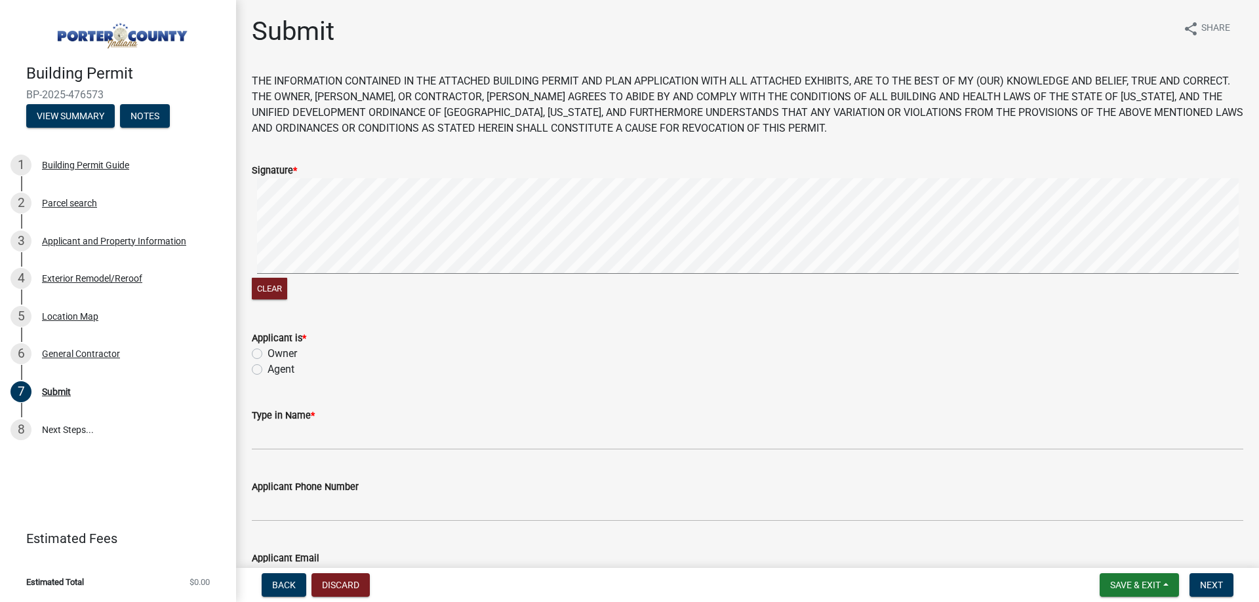
click at [293, 371] on label "Agent" at bounding box center [280, 370] width 27 height 16
click at [276, 370] on input "Agent" at bounding box center [271, 366] width 9 height 9
radio input "true"
click at [305, 450] on wm-data-entity-input "Type in Name *" at bounding box center [747, 424] width 991 height 71
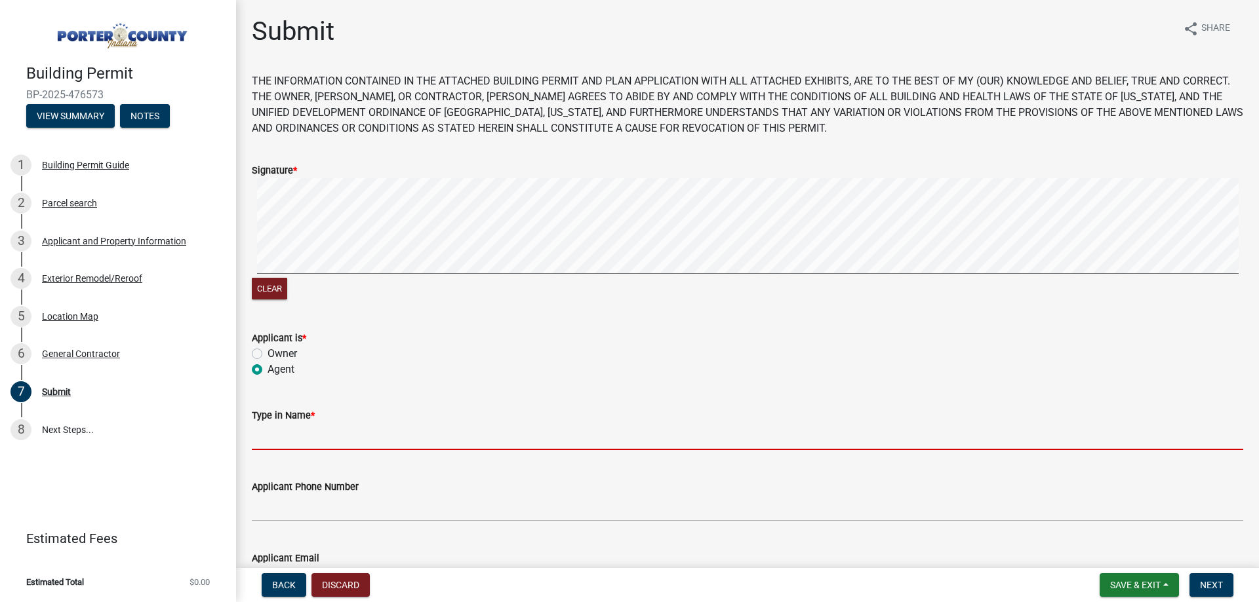
click at [310, 444] on input "Type in Name *" at bounding box center [747, 437] width 991 height 27
type input "[PERSON_NAME]"
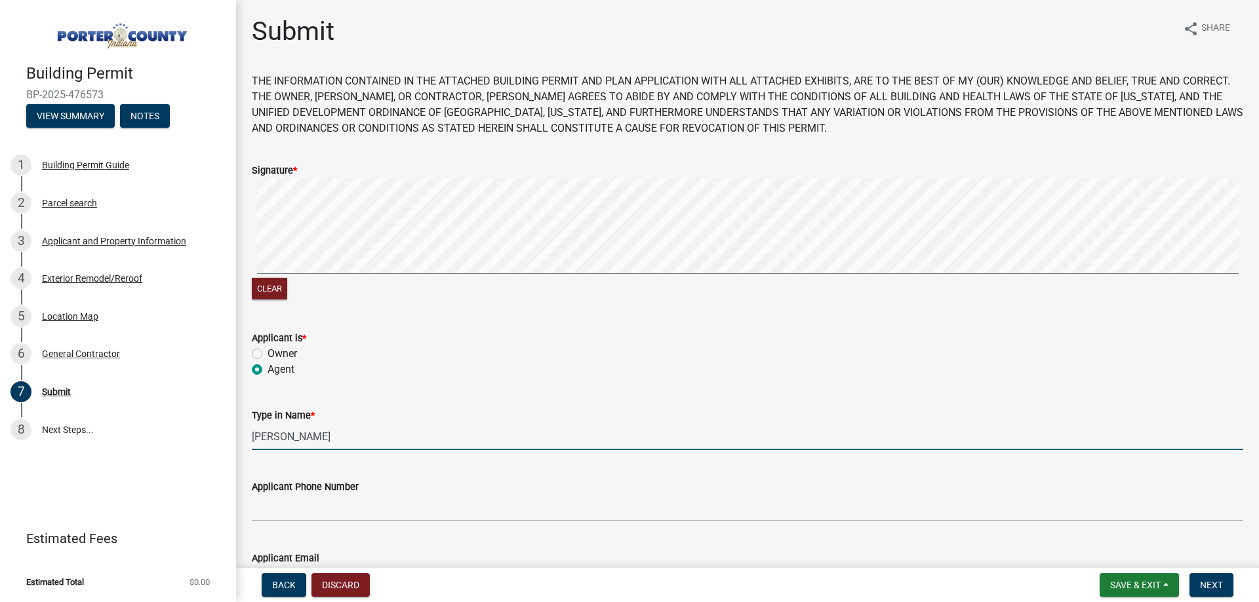
type input "[PERSON_NAME][EMAIL_ADDRESS][DOMAIN_NAME]"
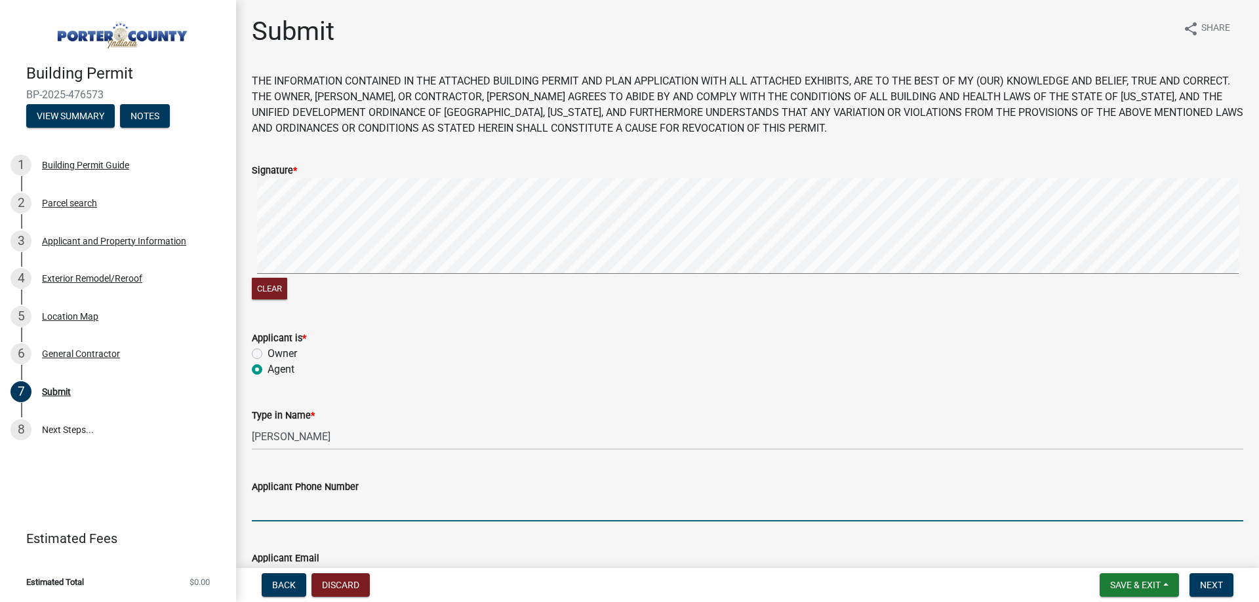
click at [339, 505] on input "Applicant Phone Number" at bounding box center [747, 508] width 991 height 27
type input "2193636151"
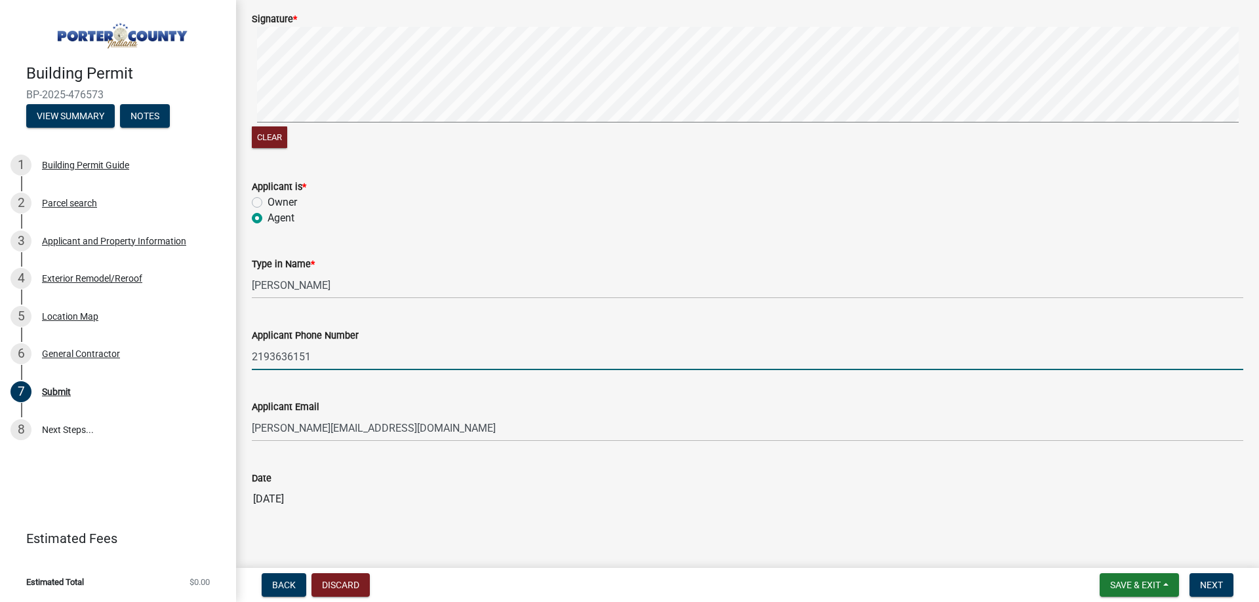
scroll to position [173, 0]
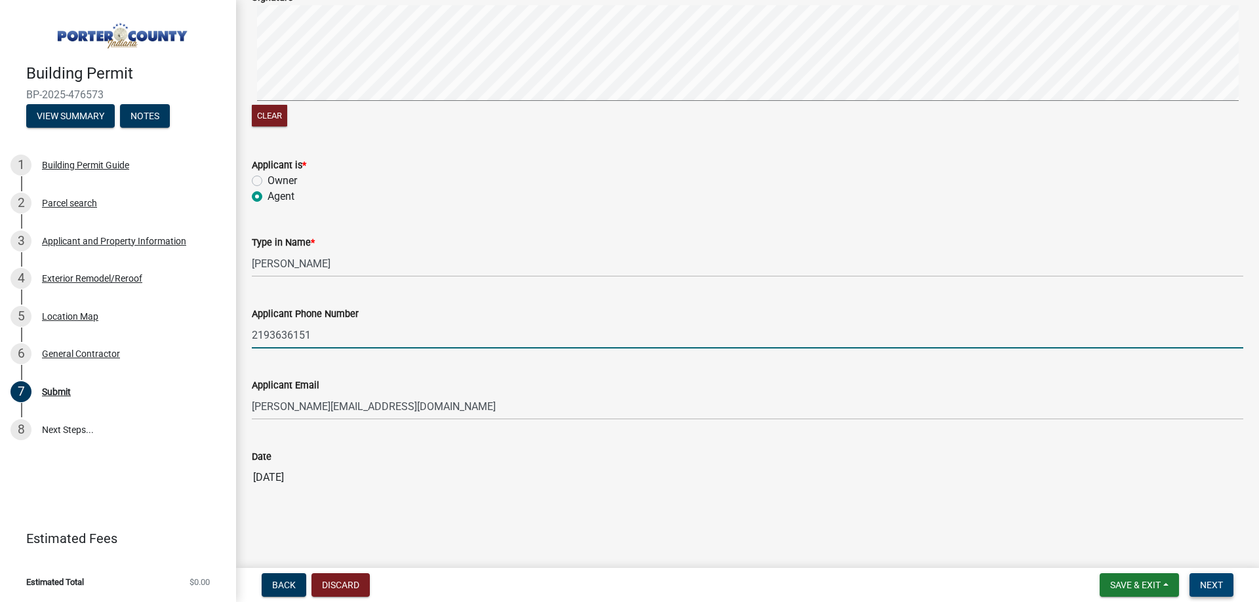
drag, startPoint x: 1209, startPoint y: 579, endPoint x: 1204, endPoint y: 572, distance: 8.5
click at [1204, 573] on nav "Back Discard Save & Exit Save Save & Exit Next" at bounding box center [747, 585] width 1023 height 34
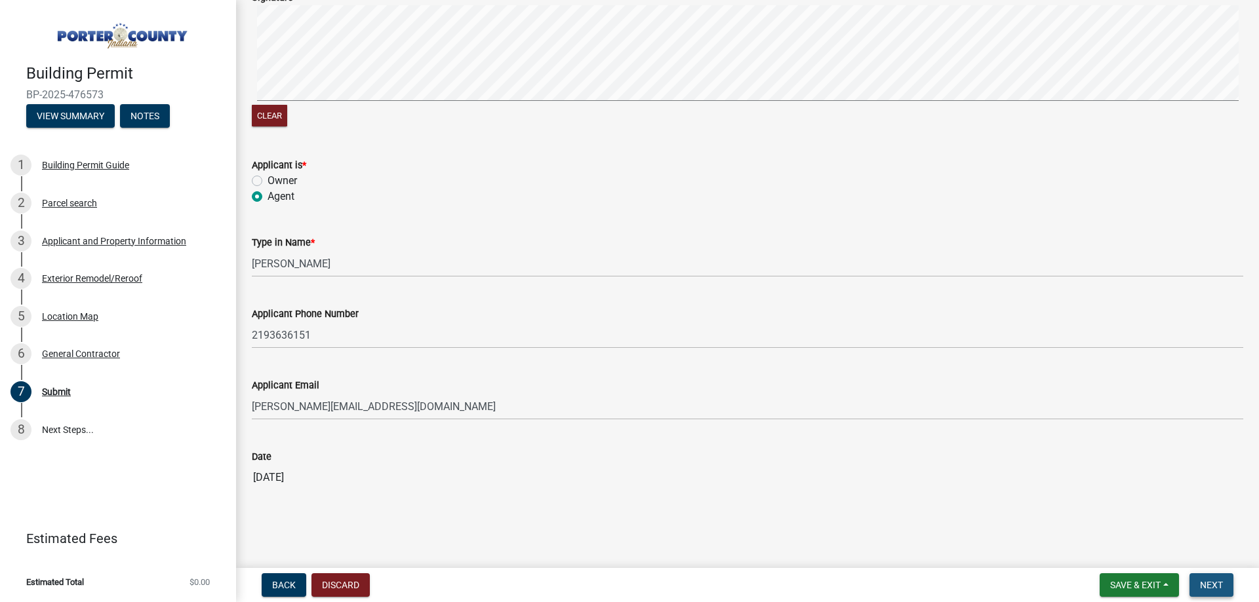
click at [1206, 588] on span "Next" at bounding box center [1211, 585] width 23 height 10
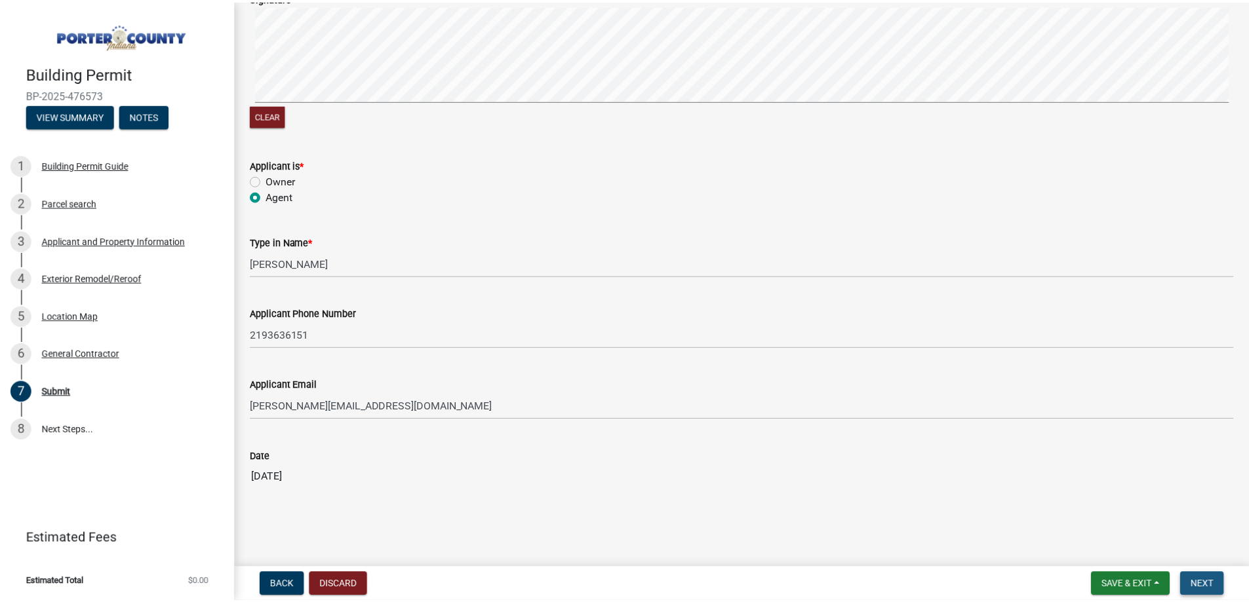
scroll to position [0, 0]
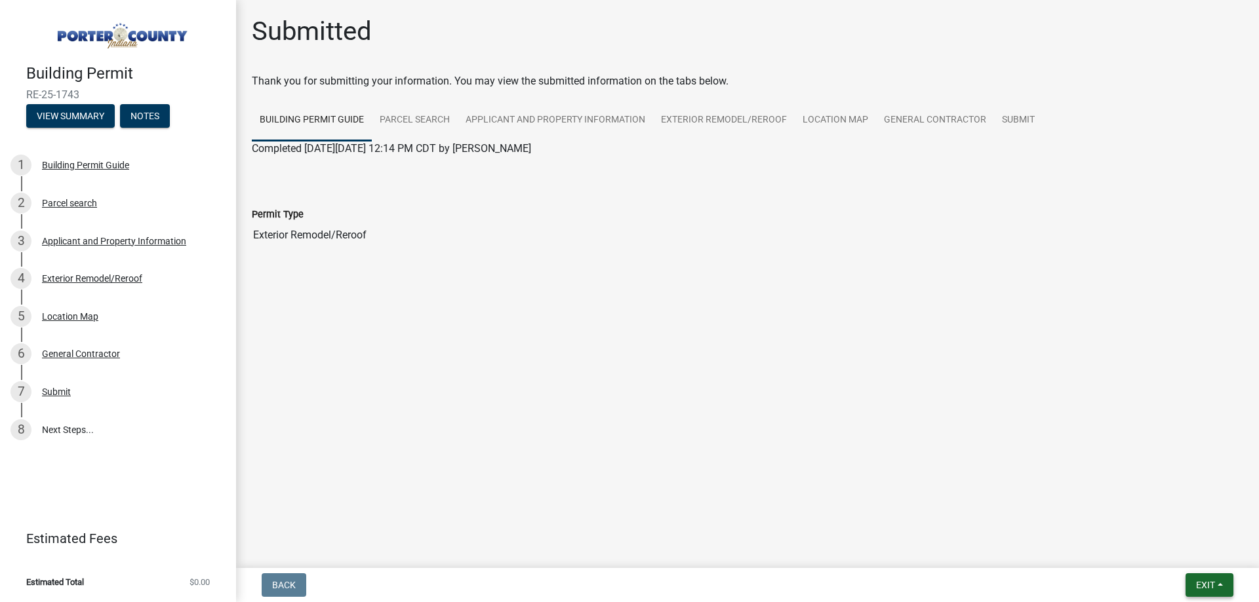
click at [1196, 583] on span "Exit" at bounding box center [1205, 585] width 19 height 10
click at [1178, 559] on button "Save & Exit" at bounding box center [1180, 551] width 105 height 31
